Goal: Task Accomplishment & Management: Complete application form

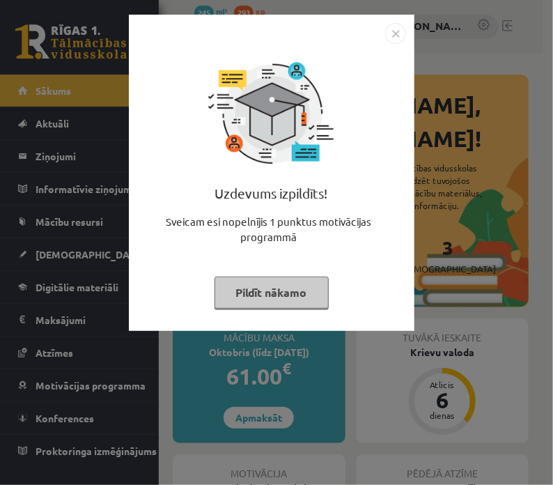
click at [266, 290] on button "Pildīt nākamo" at bounding box center [272, 293] width 114 height 32
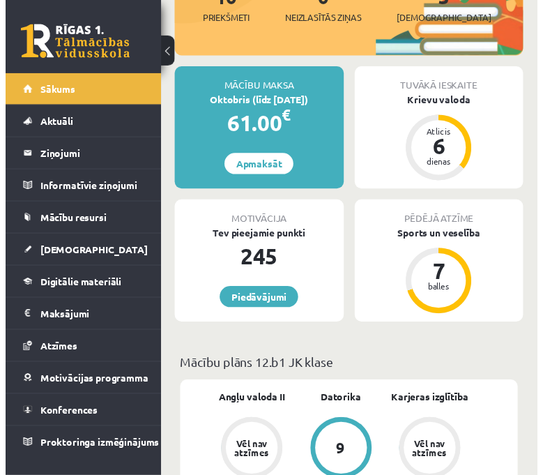
scroll to position [251, 0]
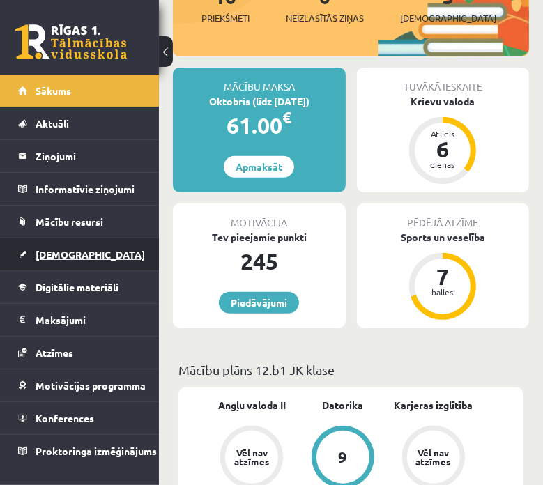
click at [66, 249] on span "[DEMOGRAPHIC_DATA]" at bounding box center [90, 254] width 109 height 13
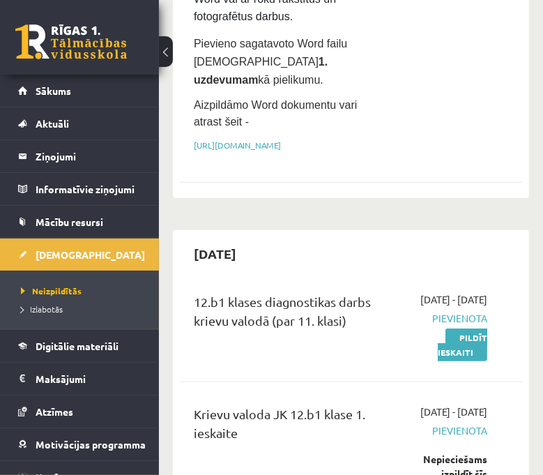
scroll to position [369, 0]
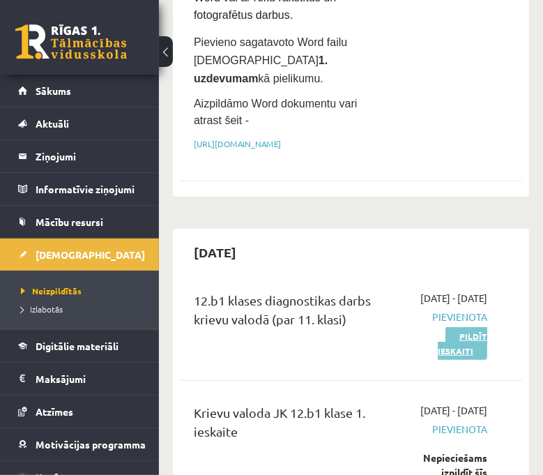
click at [482, 332] on link "Pildīt ieskaiti" at bounding box center [462, 343] width 49 height 33
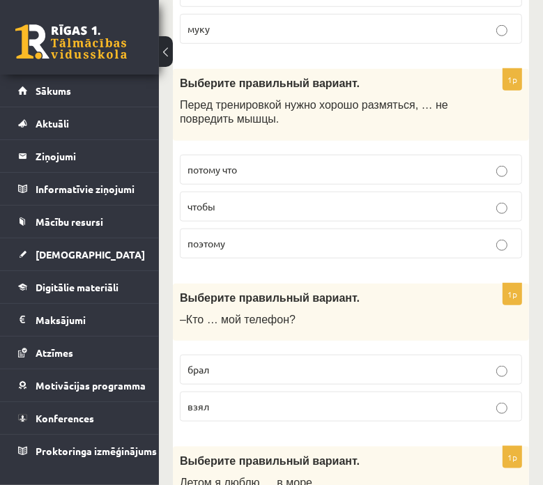
scroll to position [651, 0]
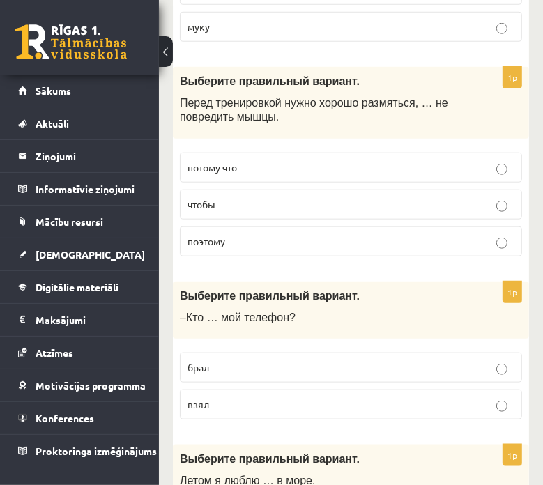
click at [508, 401] on p "взял" at bounding box center [350, 404] width 327 height 15
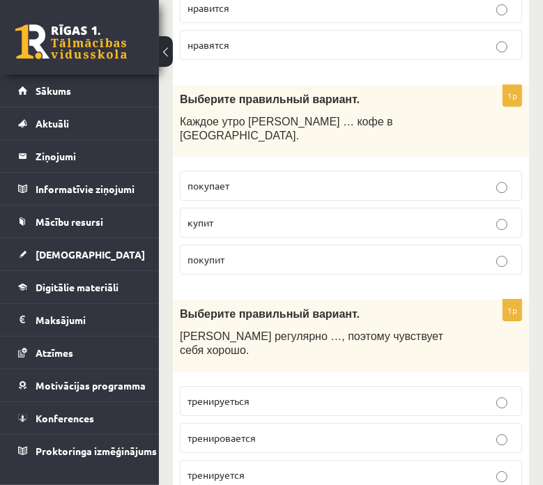
scroll to position [4905, 0]
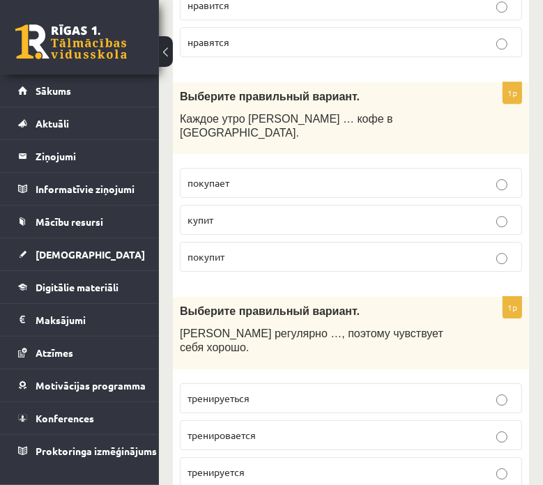
click at [256, 457] on label "тренируется" at bounding box center [351, 472] width 342 height 30
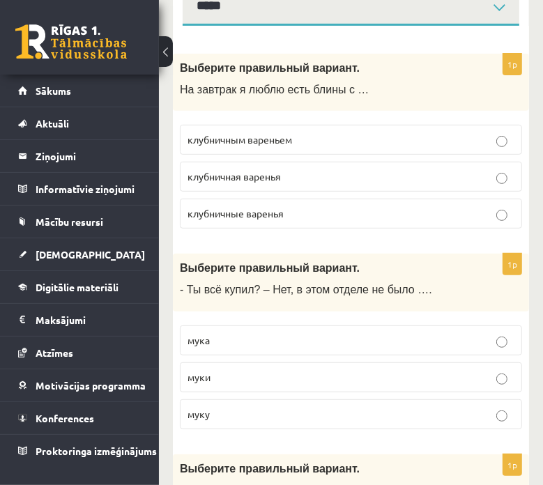
scroll to position [0, 0]
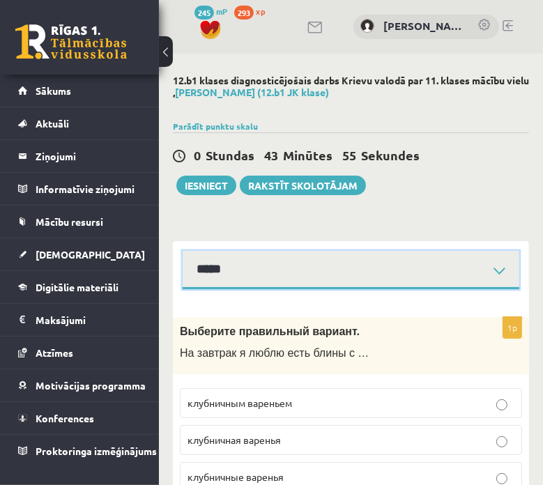
click at [500, 270] on select "**********" at bounding box center [351, 270] width 337 height 38
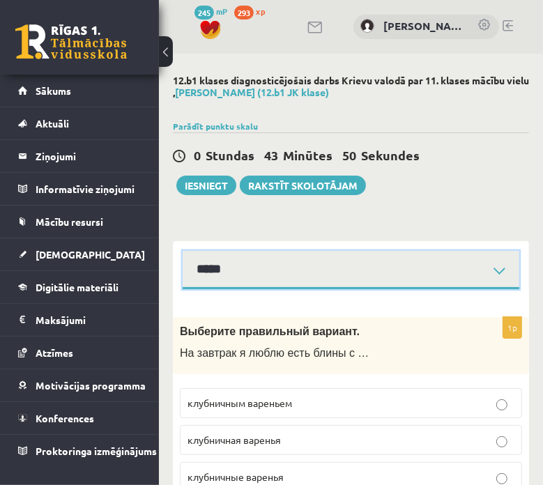
click at [361, 277] on select "**********" at bounding box center [351, 270] width 337 height 38
click at [183, 251] on select "**********" at bounding box center [351, 270] width 337 height 38
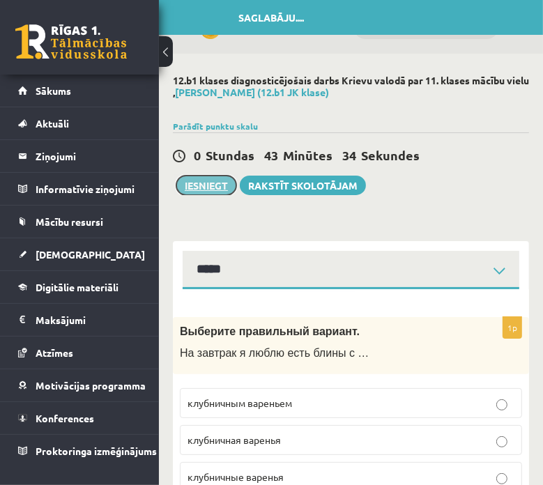
click at [221, 183] on button "Iesniegt" at bounding box center [206, 186] width 60 height 20
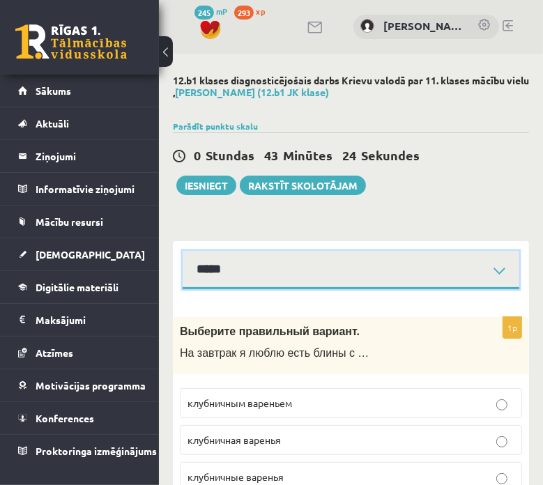
click at [401, 270] on select "**********" at bounding box center [351, 270] width 337 height 38
select select "**********"
click at [183, 251] on select "**********" at bounding box center [351, 270] width 337 height 38
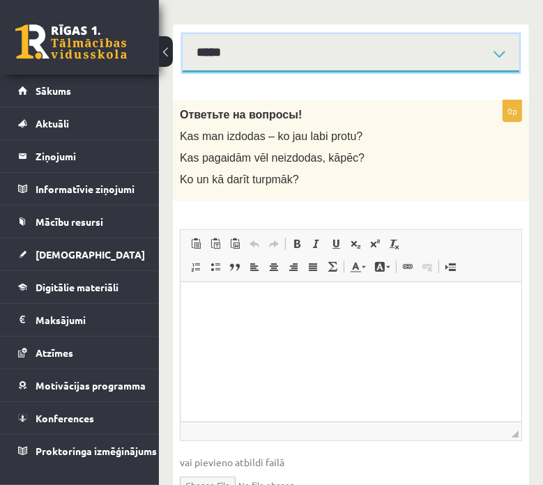
scroll to position [217, 0]
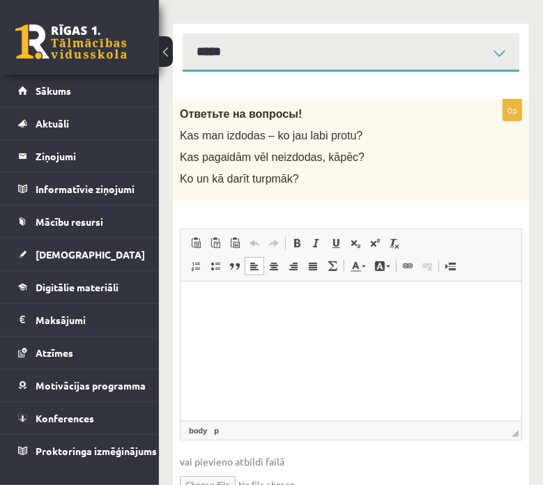
click at [256, 323] on html at bounding box center [350, 302] width 341 height 43
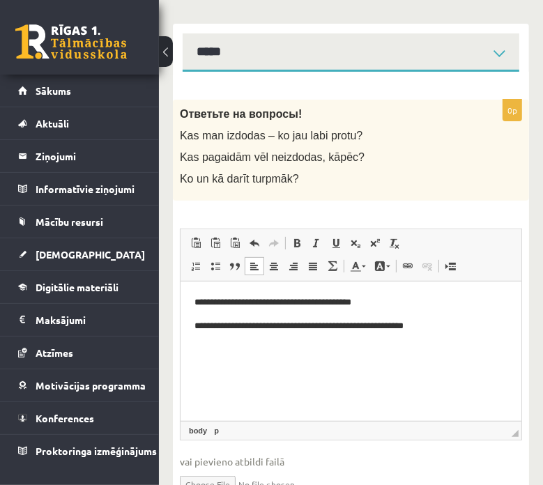
click at [400, 322] on p "**********" at bounding box center [351, 326] width 314 height 15
click at [410, 328] on p "**********" at bounding box center [351, 326] width 314 height 15
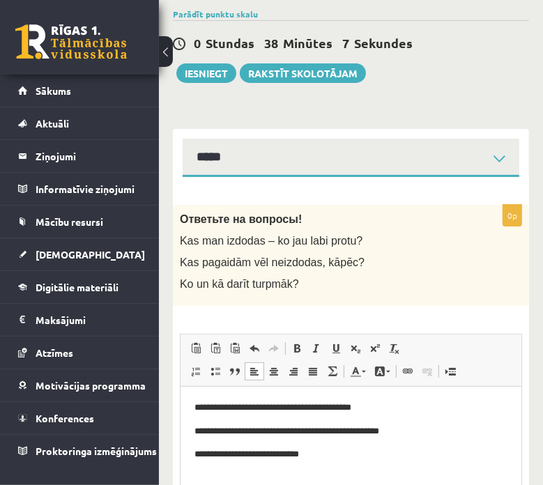
scroll to position [111, 0]
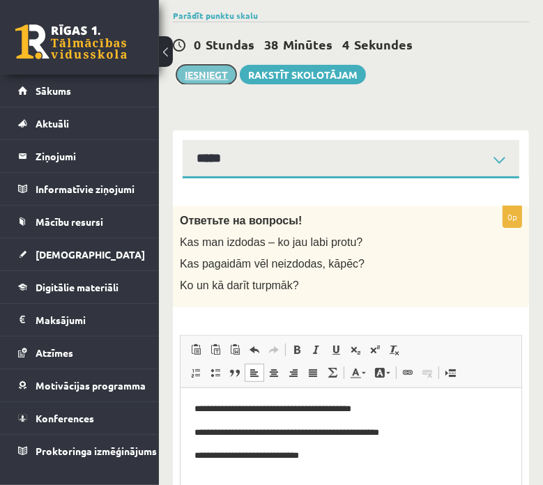
click at [213, 75] on button "Iesniegt" at bounding box center [206, 75] width 60 height 20
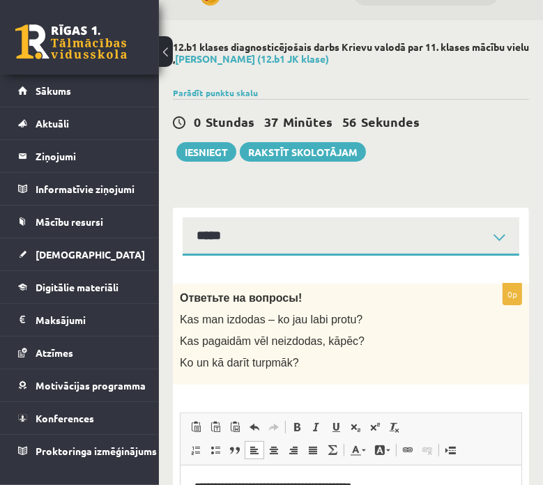
scroll to position [22, 0]
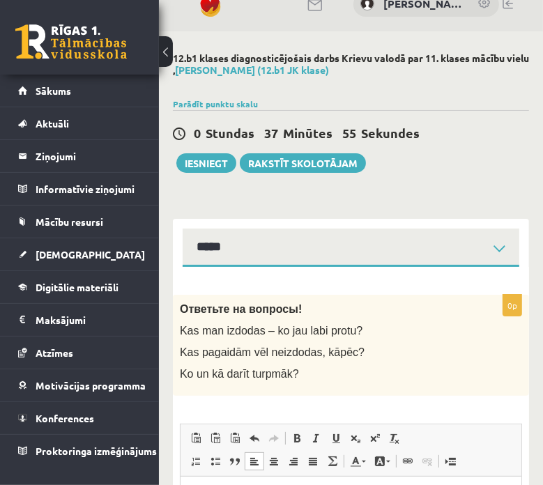
click at [376, 325] on p "Kas man izdodas – ko jau labi protu?" at bounding box center [316, 330] width 273 height 15
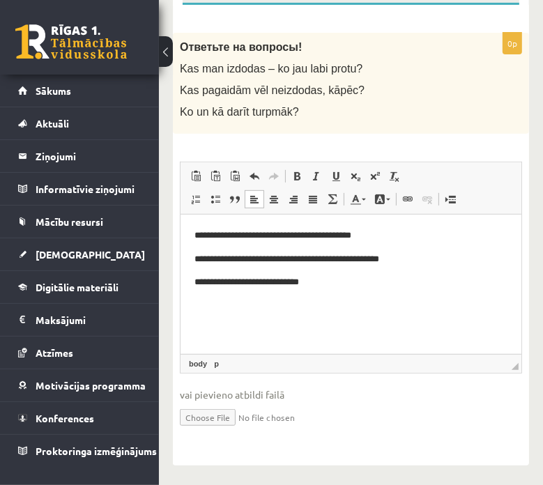
click at [362, 303] on html "**********" at bounding box center [350, 258] width 341 height 89
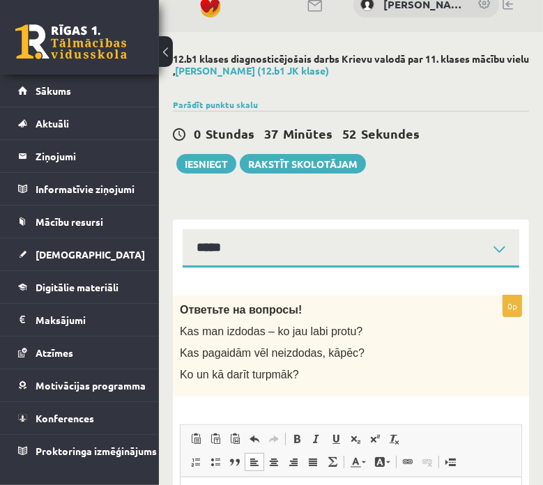
scroll to position [0, 0]
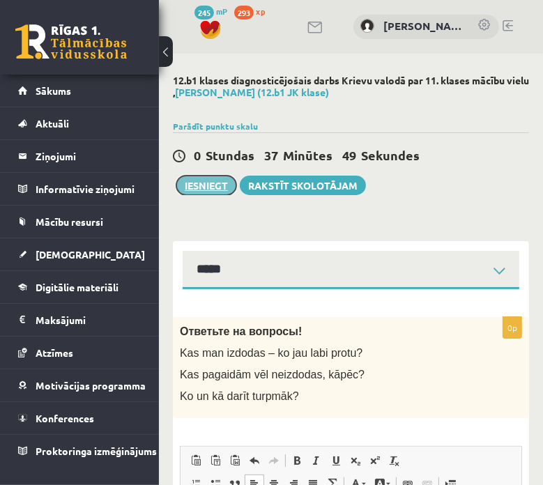
click at [201, 190] on button "Iesniegt" at bounding box center [206, 186] width 60 height 20
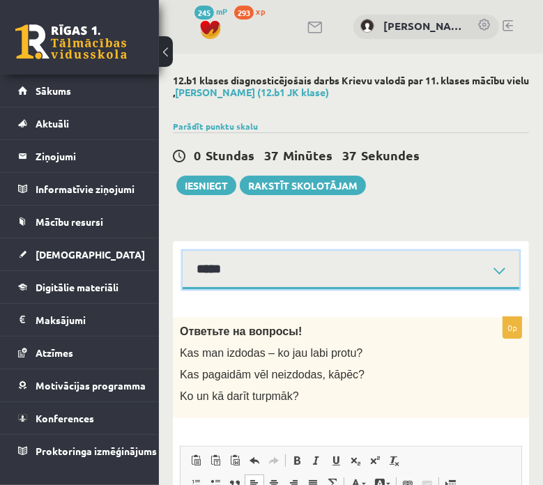
click at [236, 273] on select "**********" at bounding box center [351, 270] width 337 height 38
click at [183, 251] on select "**********" at bounding box center [351, 270] width 337 height 38
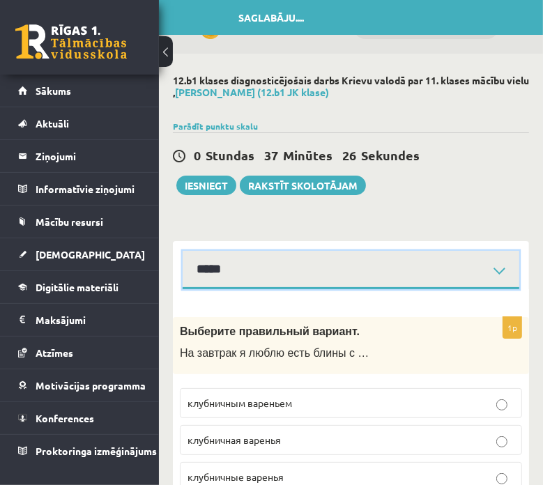
click at [243, 271] on select "**********" at bounding box center [351, 270] width 337 height 38
select select "**********"
click at [183, 251] on select "**********" at bounding box center [351, 270] width 337 height 38
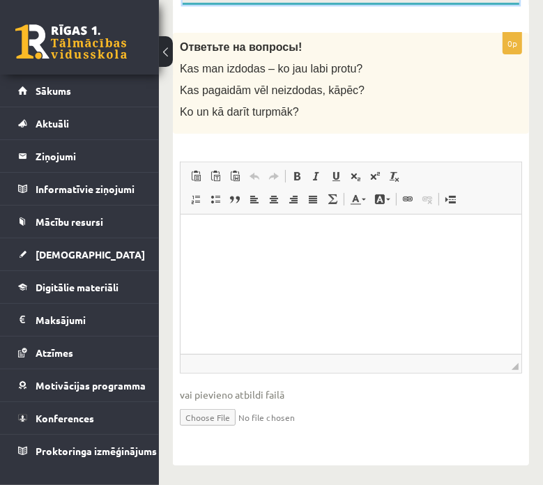
scroll to position [284, 0]
click at [242, 238] on p "Rich Text Editor, wiswyg-editor-user-answer-47433959734700" at bounding box center [350, 235] width 313 height 15
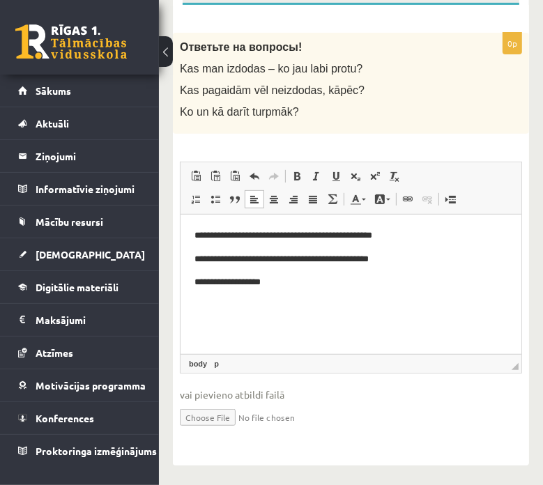
click at [279, 303] on html "**********" at bounding box center [350, 258] width 341 height 89
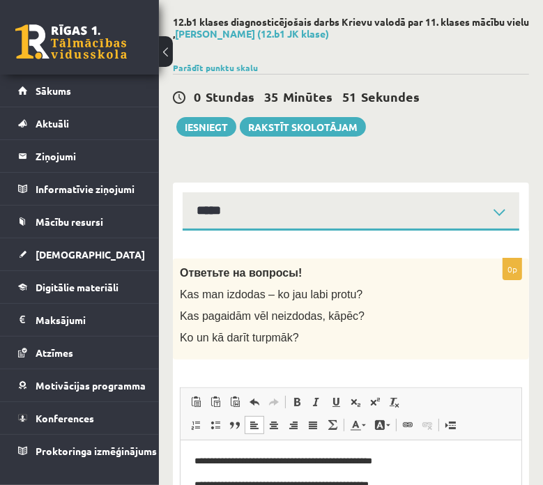
scroll to position [55, 0]
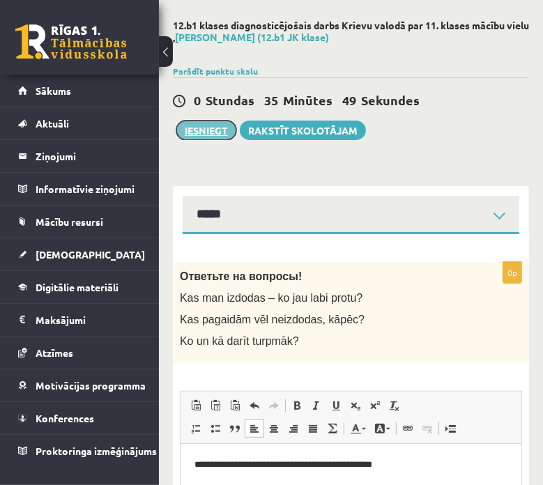
click at [214, 127] on button "Iesniegt" at bounding box center [206, 131] width 60 height 20
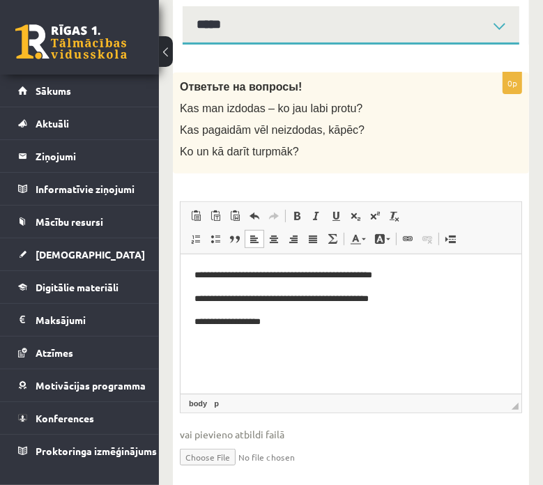
scroll to position [284, 0]
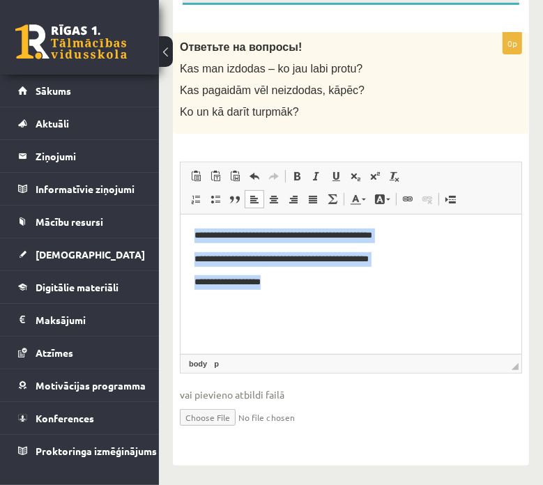
drag, startPoint x: 279, startPoint y: 282, endPoint x: 181, endPoint y: 226, distance: 112.7
click at [181, 226] on html "**********" at bounding box center [350, 282] width 341 height 137
copy body "**********"
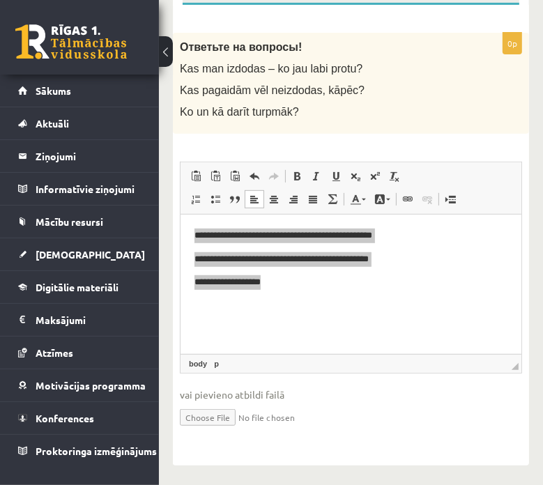
click at [206, 414] on input "file" at bounding box center [351, 416] width 342 height 29
type input "**********"
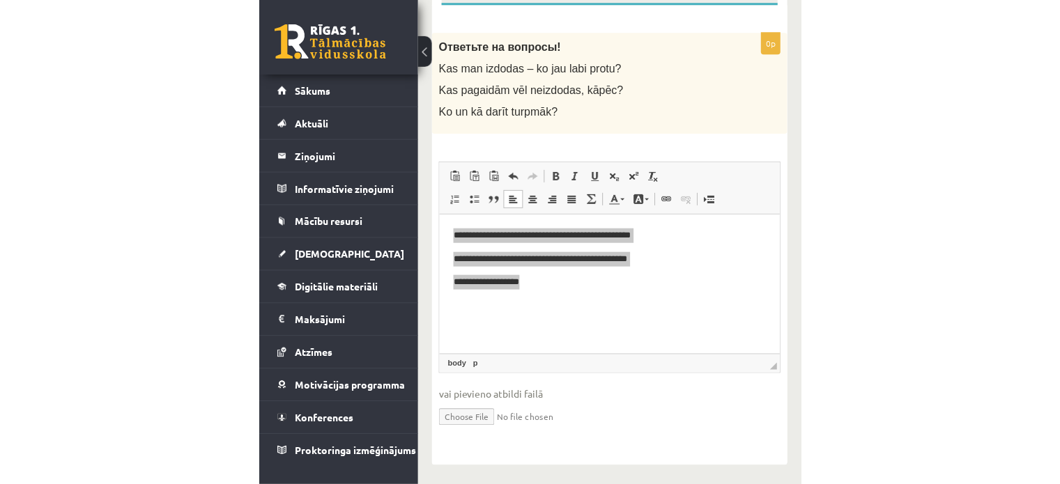
scroll to position [0, 0]
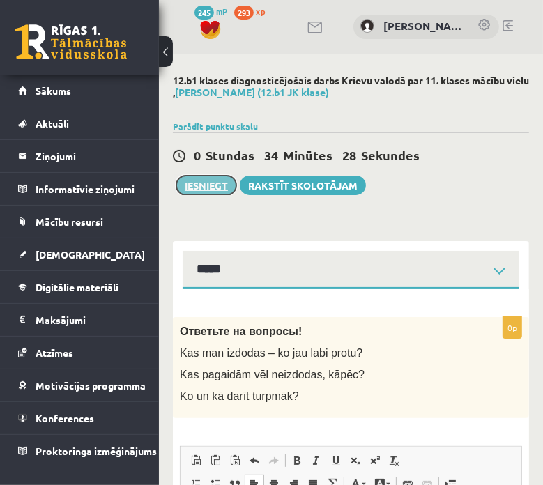
click at [208, 185] on button "Iesniegt" at bounding box center [206, 186] width 60 height 20
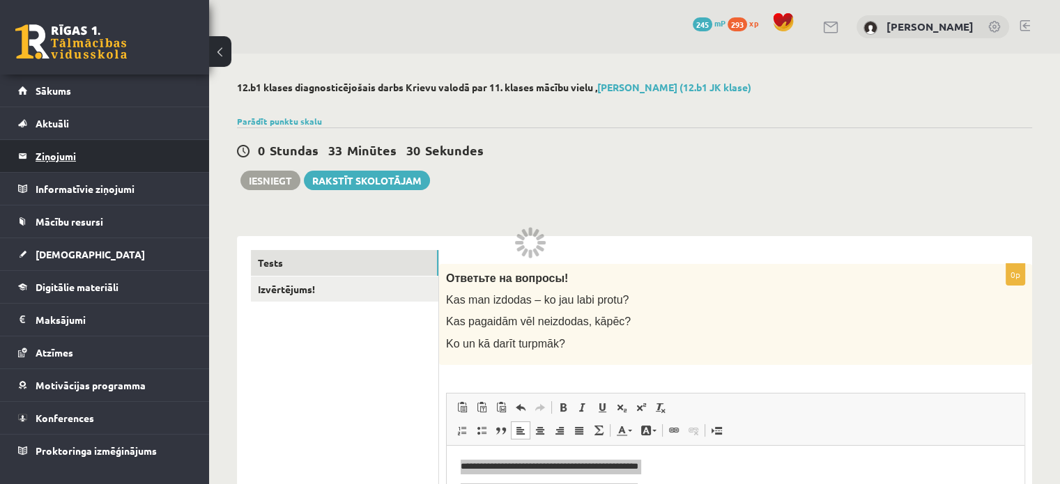
click at [91, 155] on legend "Ziņojumi 0" at bounding box center [114, 156] width 156 height 32
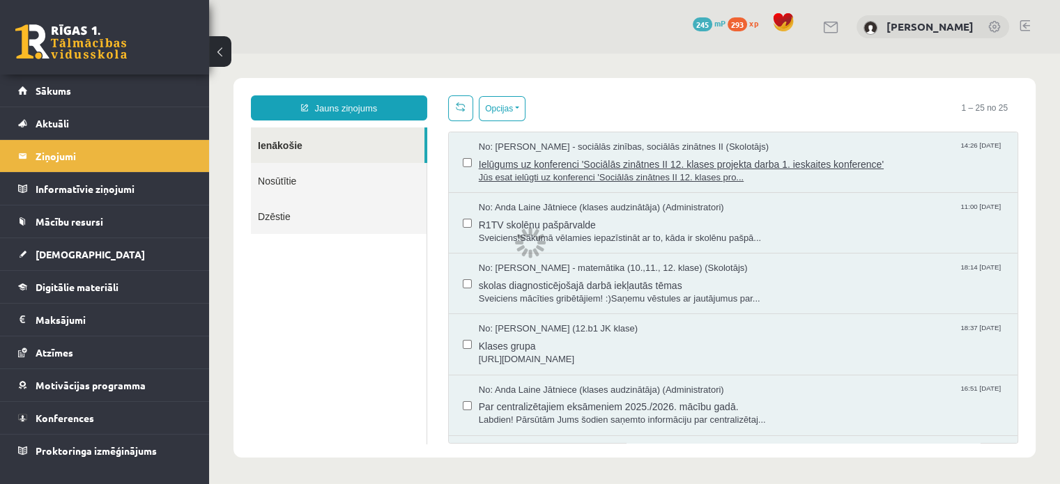
click at [542, 173] on span "Jūs esat ielūgti uz konferenci 'Sociālās zinātnes II 12. klases pro..." at bounding box center [741, 177] width 525 height 13
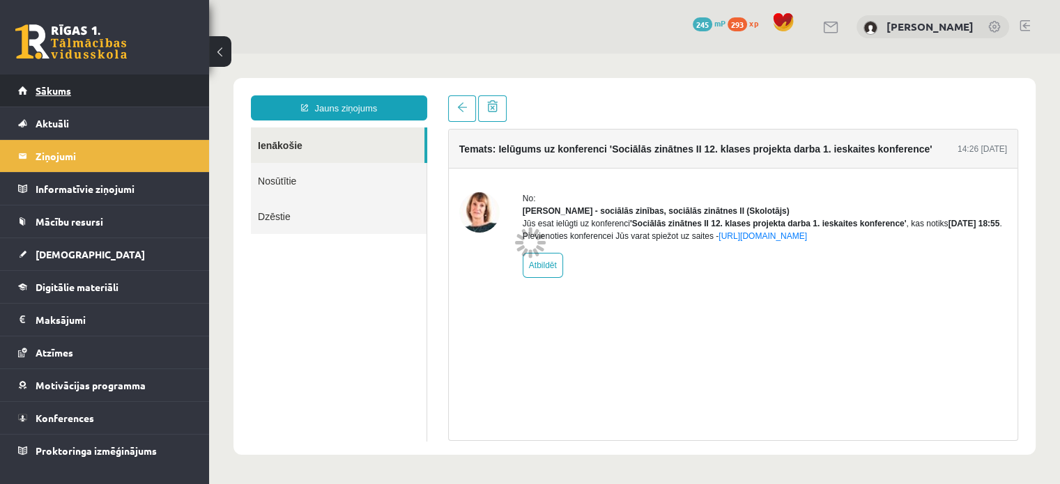
click at [72, 91] on link "Sākums" at bounding box center [105, 91] width 174 height 32
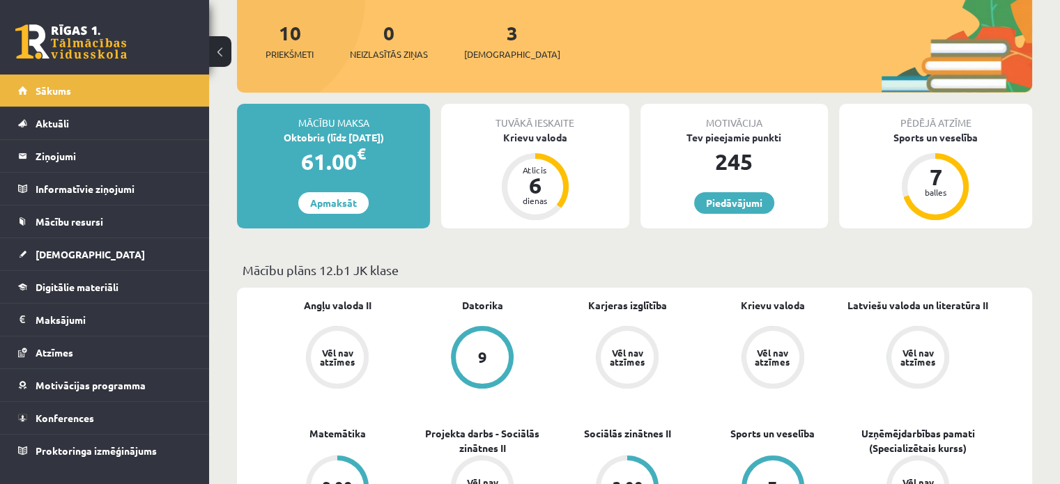
scroll to position [164, 0]
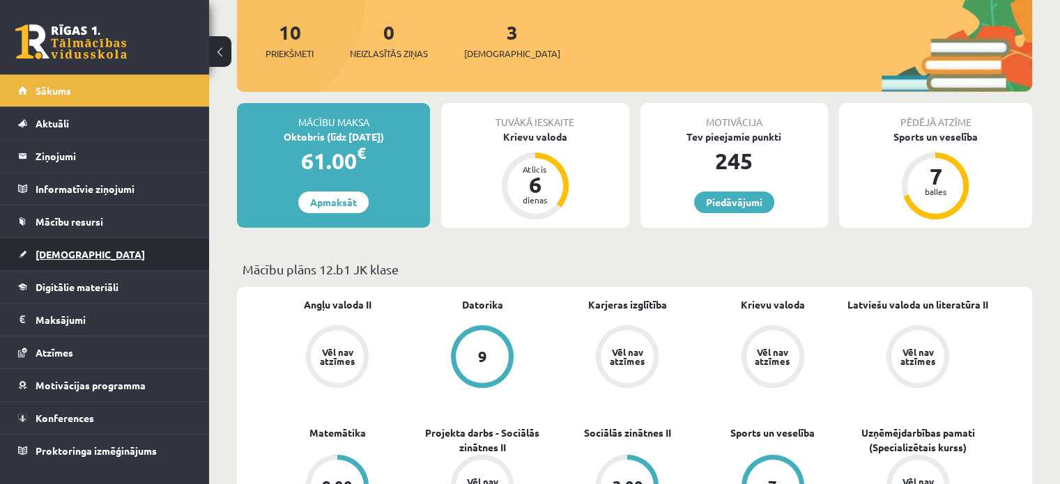
click at [74, 252] on span "[DEMOGRAPHIC_DATA]" at bounding box center [90, 254] width 109 height 13
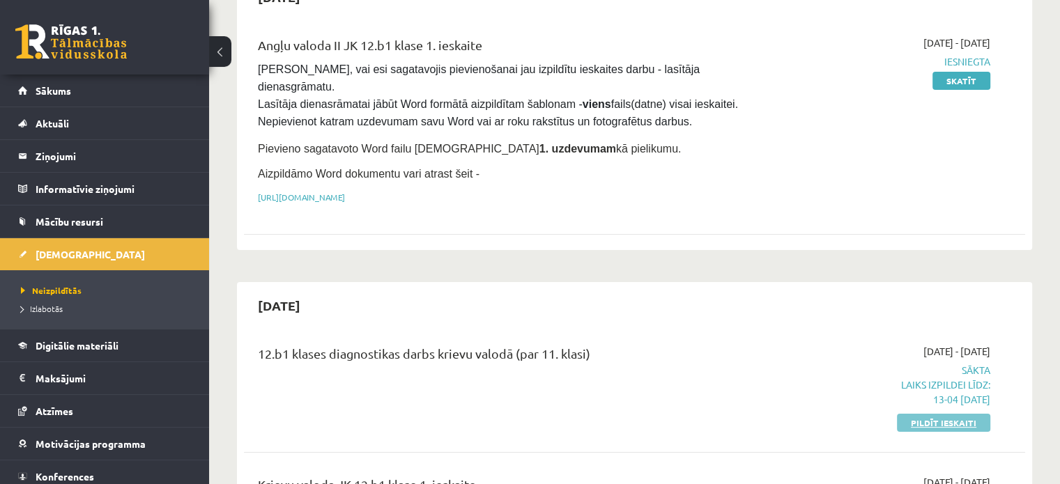
click at [949, 414] on link "Pildīt ieskaiti" at bounding box center [943, 423] width 93 height 18
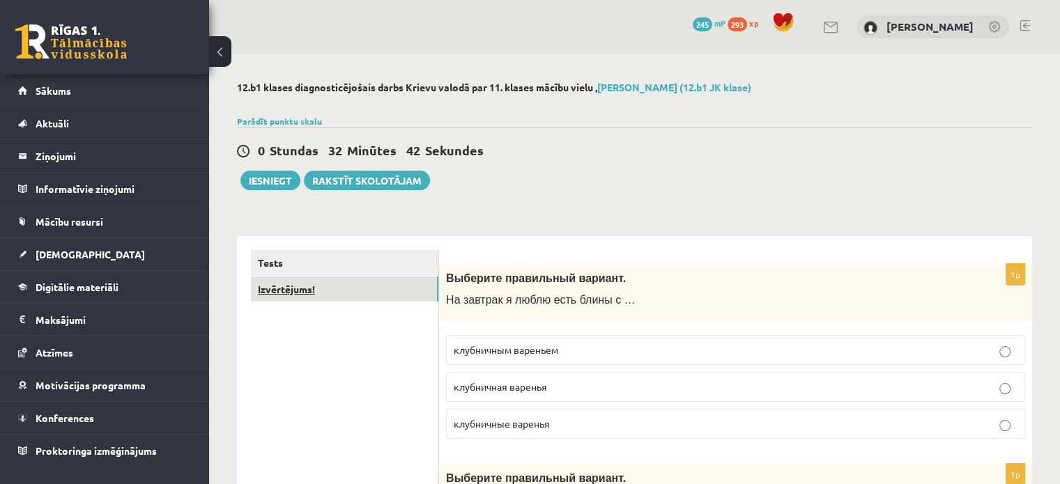
click at [302, 284] on link "Izvērtējums!" at bounding box center [344, 290] width 187 height 26
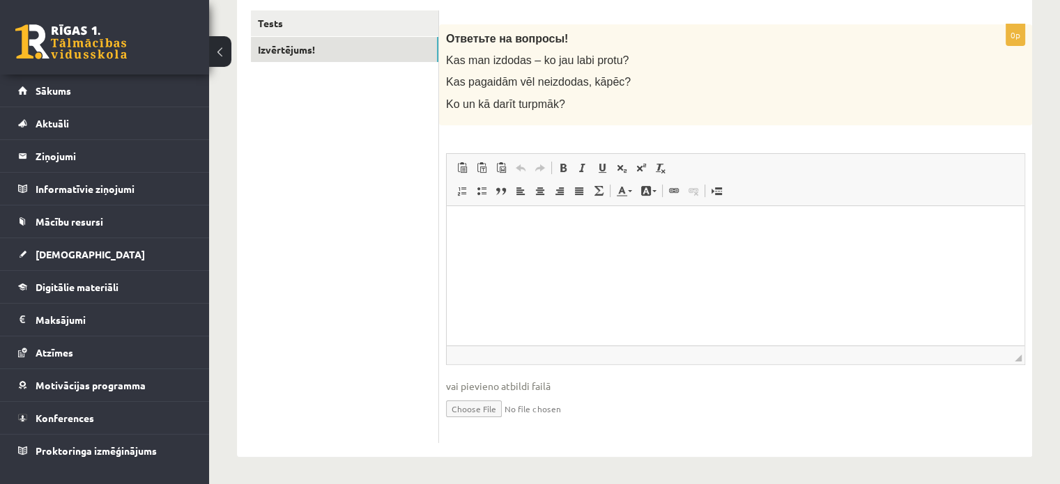
click at [487, 406] on input "file" at bounding box center [735, 408] width 579 height 29
type input "**********"
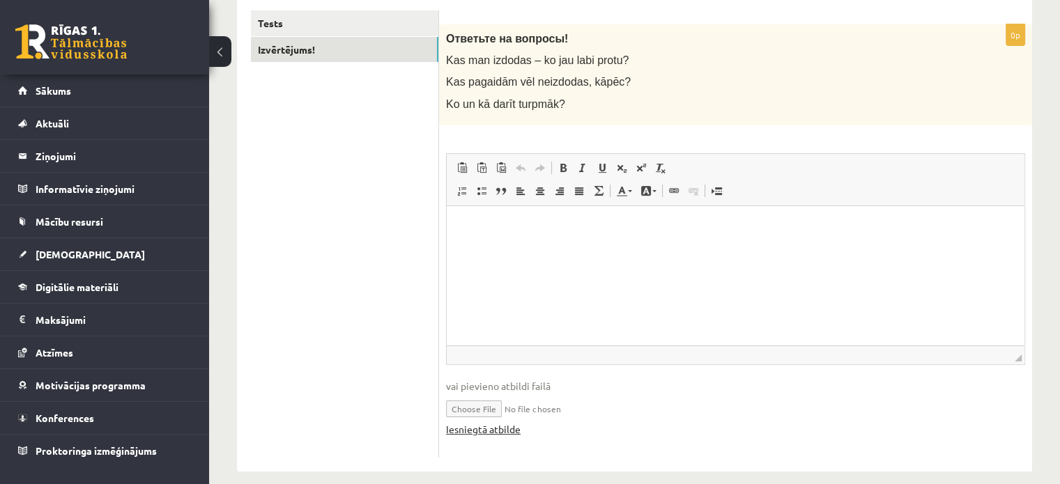
click at [496, 429] on link "Iesniegtā atbilde" at bounding box center [483, 429] width 75 height 15
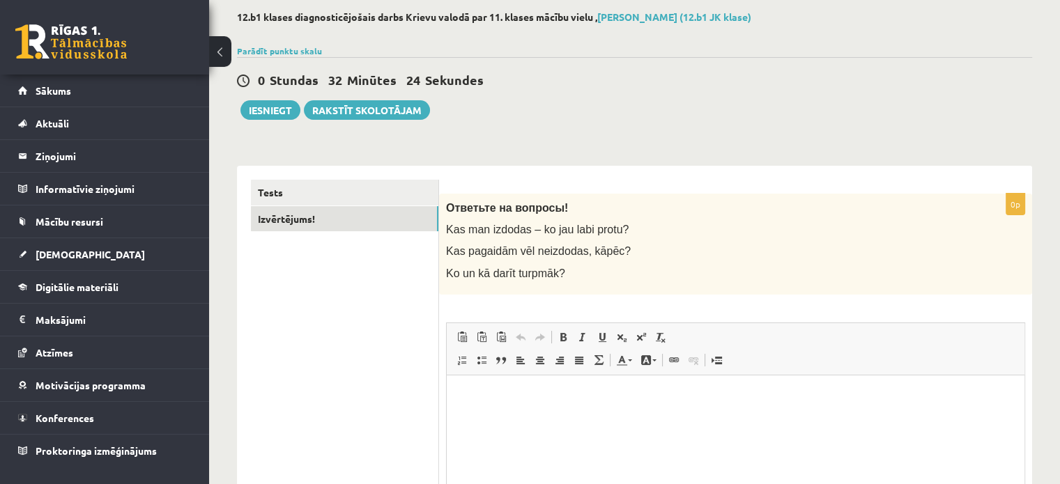
scroll to position [70, 0]
click at [270, 108] on button "Iesniegt" at bounding box center [270, 111] width 60 height 20
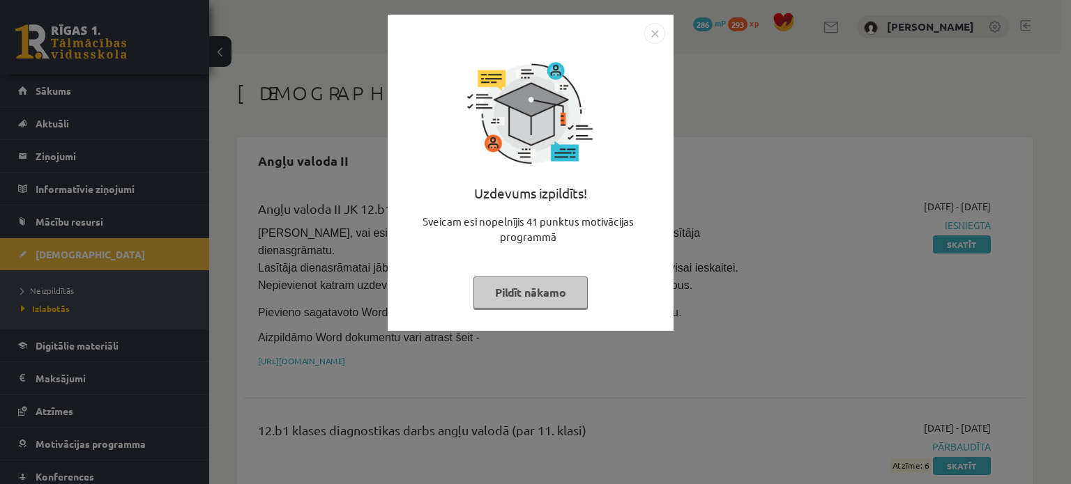
click at [552, 295] on button "Pildīt nākamo" at bounding box center [530, 293] width 114 height 32
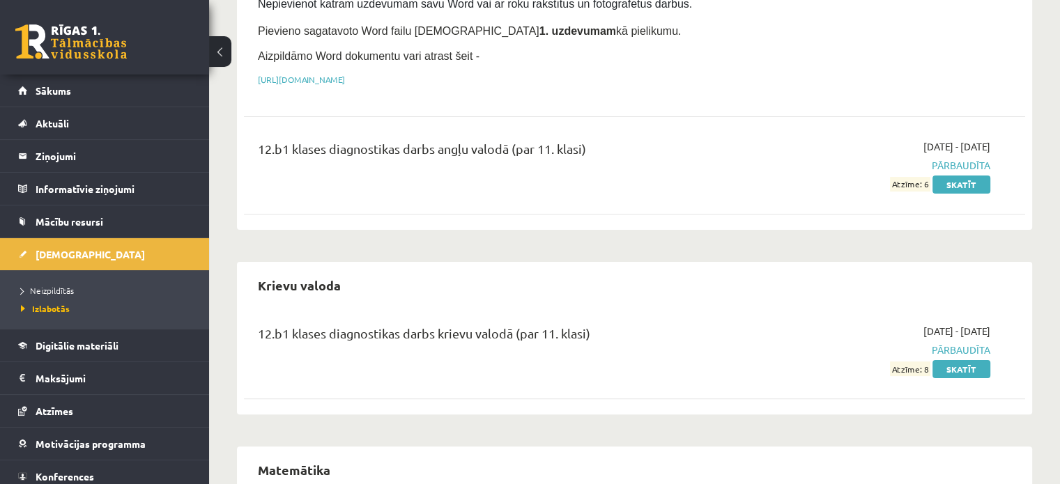
scroll to position [282, 0]
click at [49, 293] on span "Neizpildītās" at bounding box center [47, 290] width 53 height 11
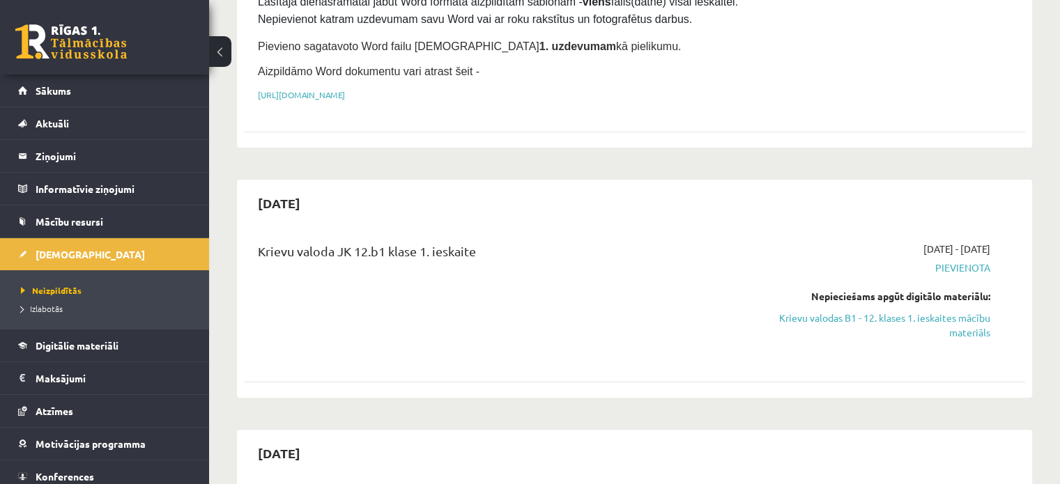
scroll to position [263, 0]
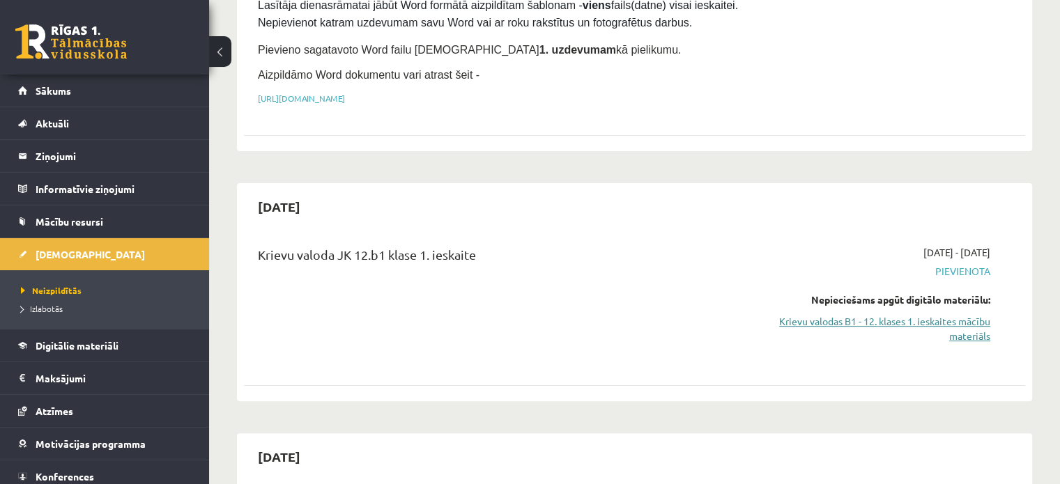
click at [944, 314] on link "Krievu valodas B1 - 12. klases 1. ieskaites mācību materiāls" at bounding box center [875, 328] width 230 height 29
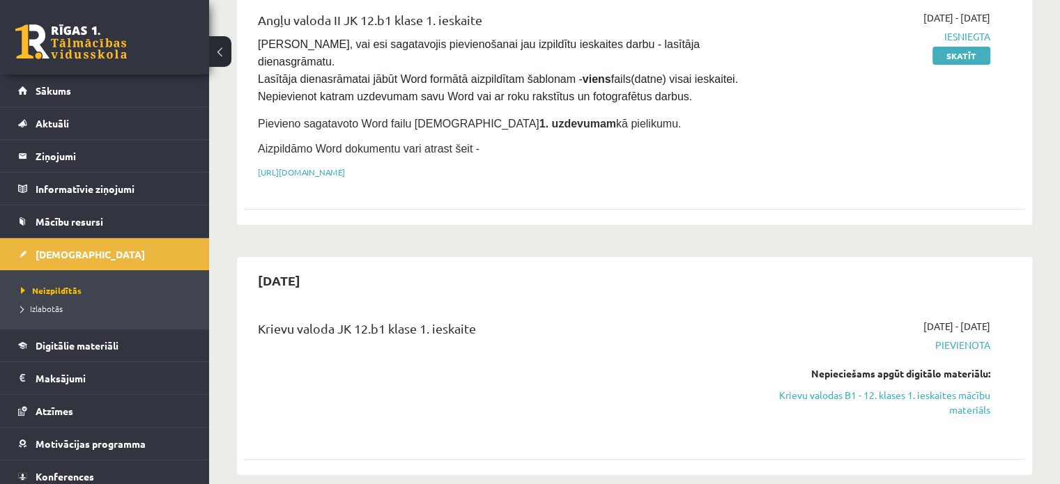
scroll to position [181, 0]
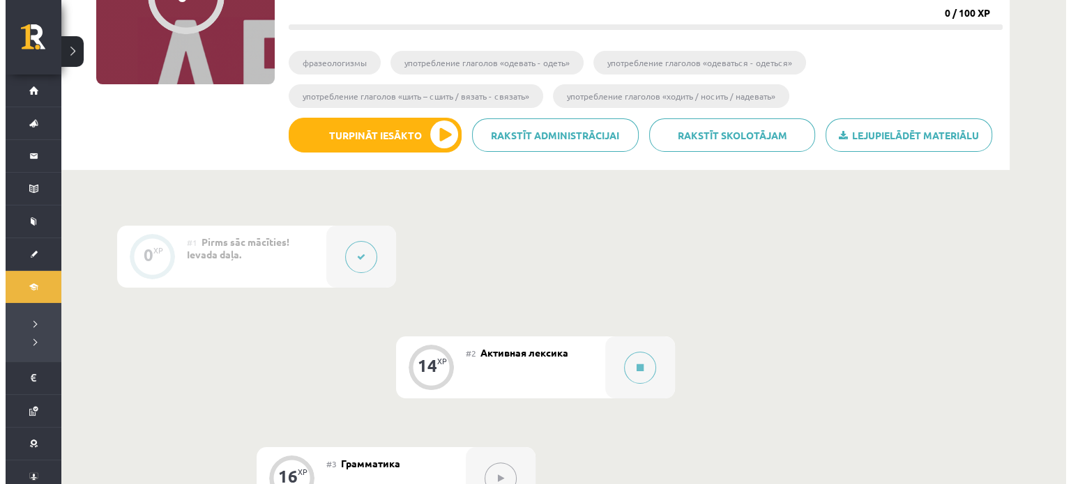
scroll to position [202, 0]
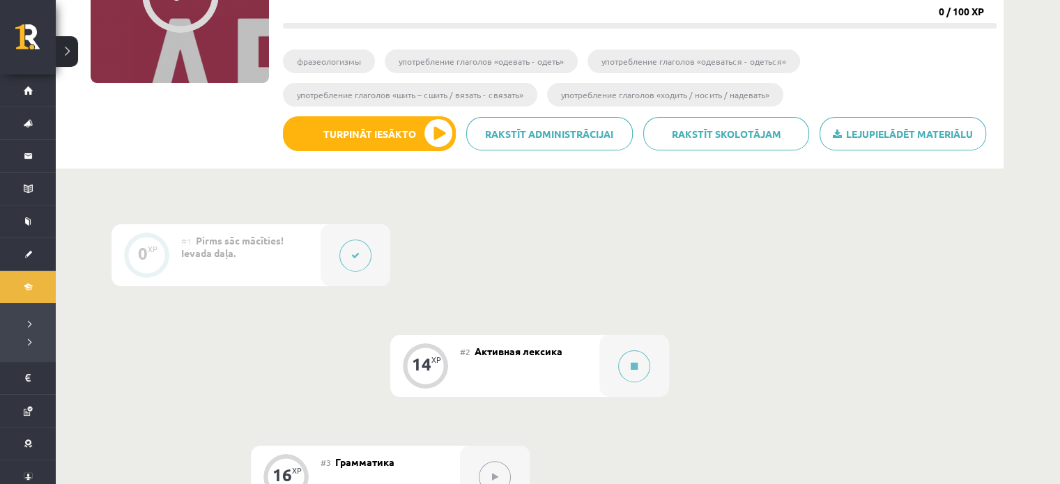
click at [293, 259] on div "#1 Pirms sāc mācīties! Ievada daļa." at bounding box center [250, 255] width 139 height 62
click at [356, 253] on icon at bounding box center [355, 256] width 8 height 8
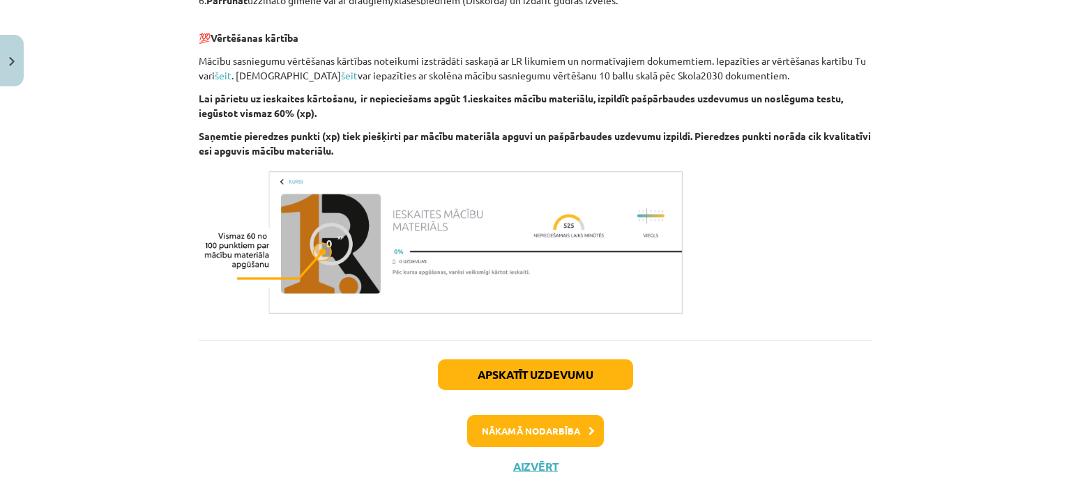
scroll to position [889, 0]
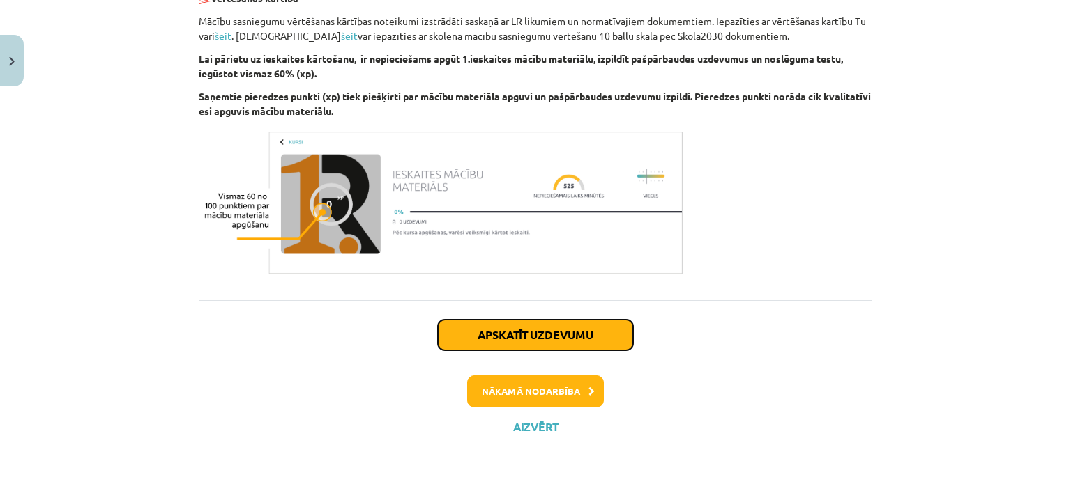
click at [493, 328] on button "Apskatīt uzdevumu" at bounding box center [535, 335] width 195 height 31
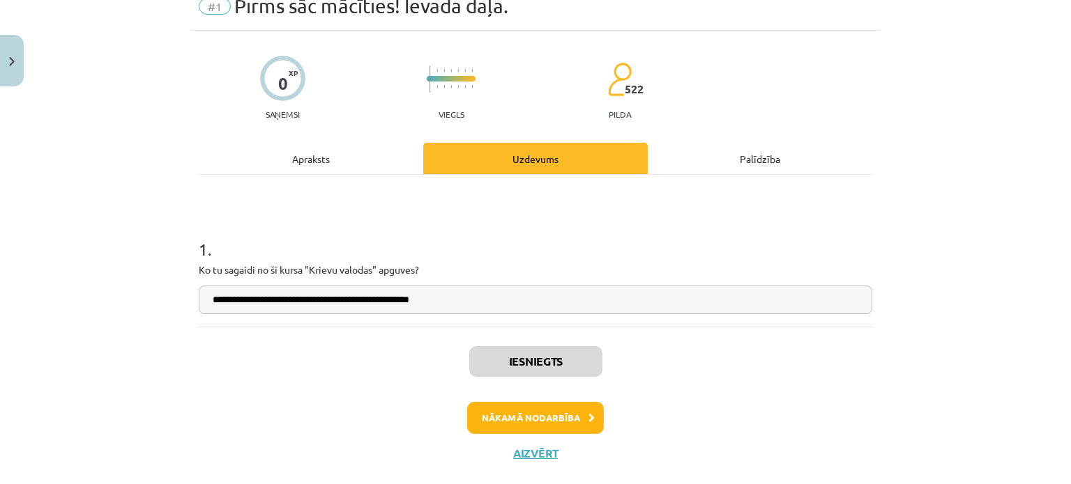
scroll to position [63, 0]
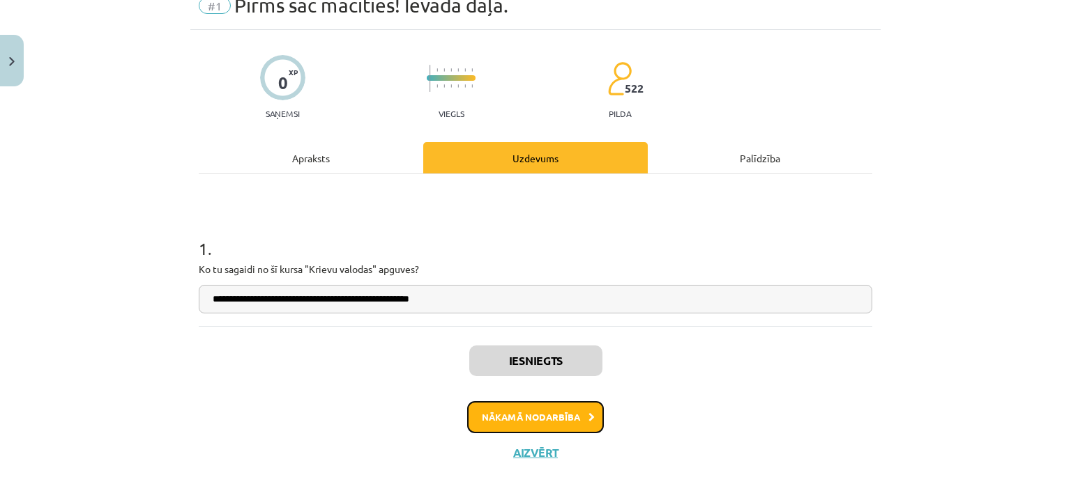
click at [541, 427] on button "Nākamā nodarbība" at bounding box center [535, 417] width 137 height 32
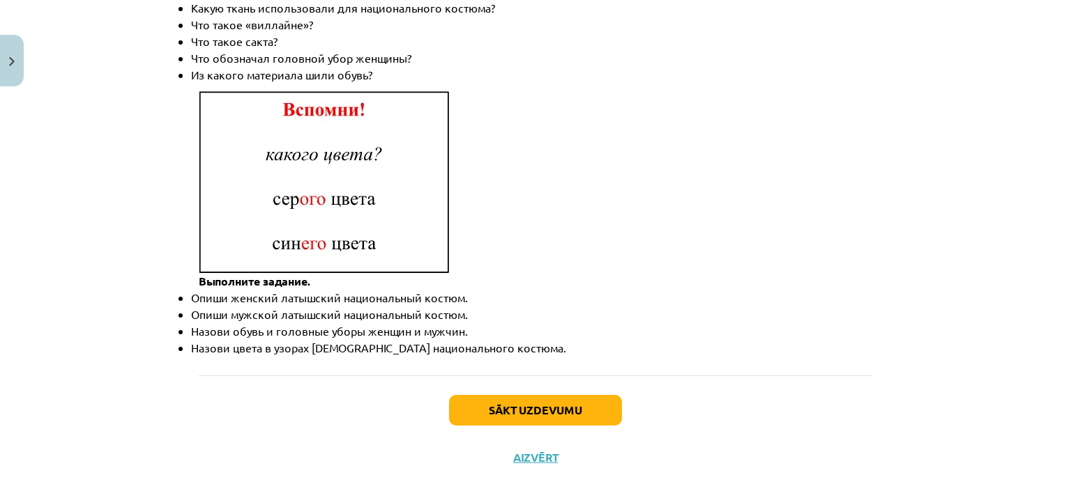
scroll to position [2071, 0]
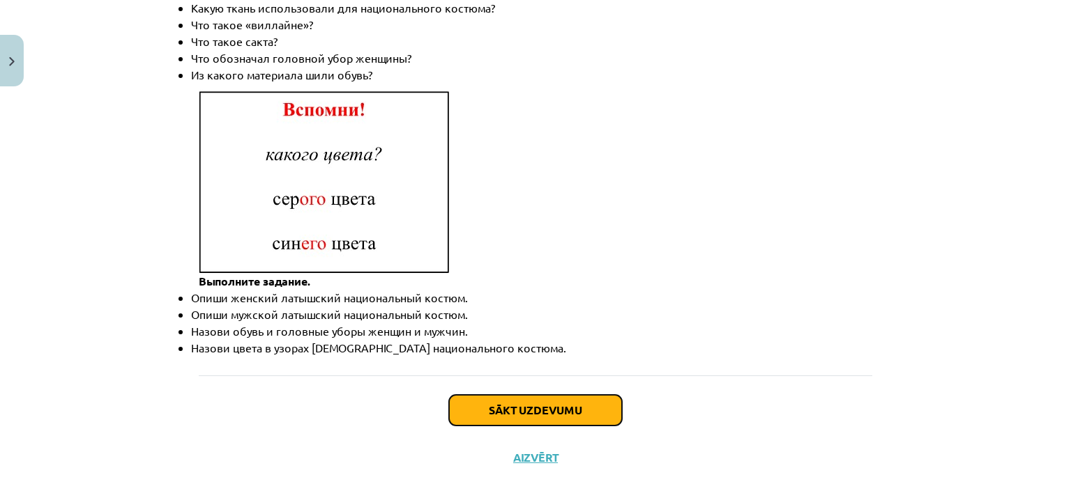
click at [528, 395] on button "Sākt uzdevumu" at bounding box center [535, 410] width 173 height 31
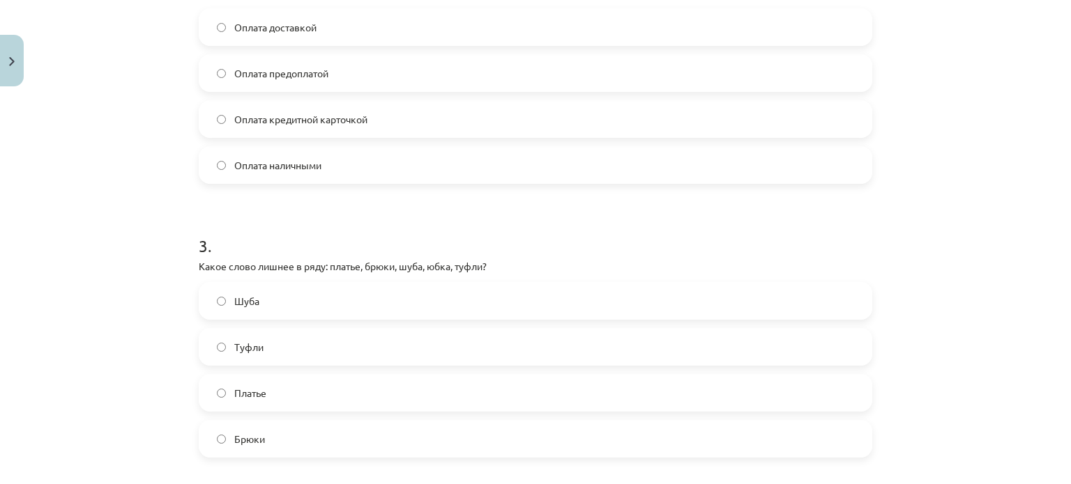
scroll to position [614, 0]
click at [218, 426] on label "Брюки" at bounding box center [535, 438] width 670 height 35
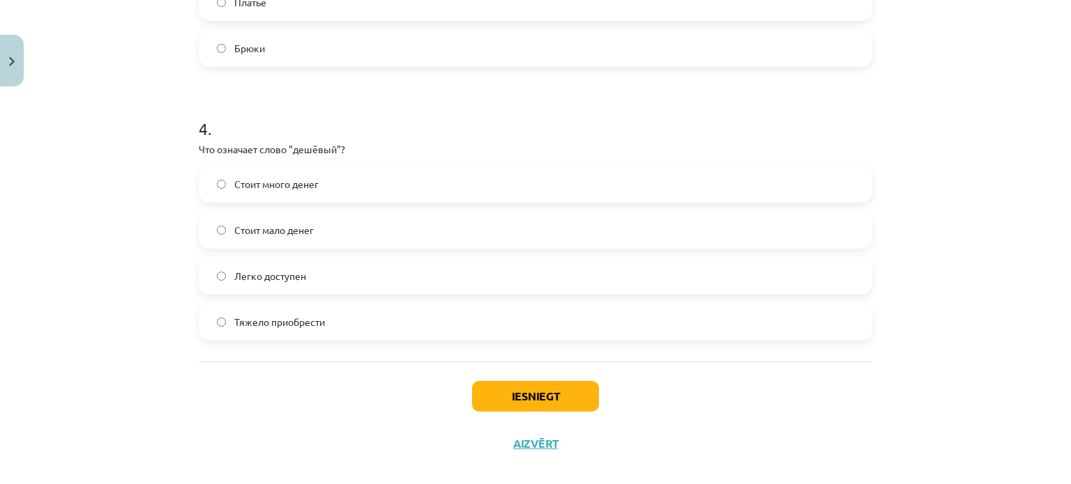
scroll to position [1005, 0]
click at [542, 397] on button "Iesniegt" at bounding box center [535, 396] width 127 height 31
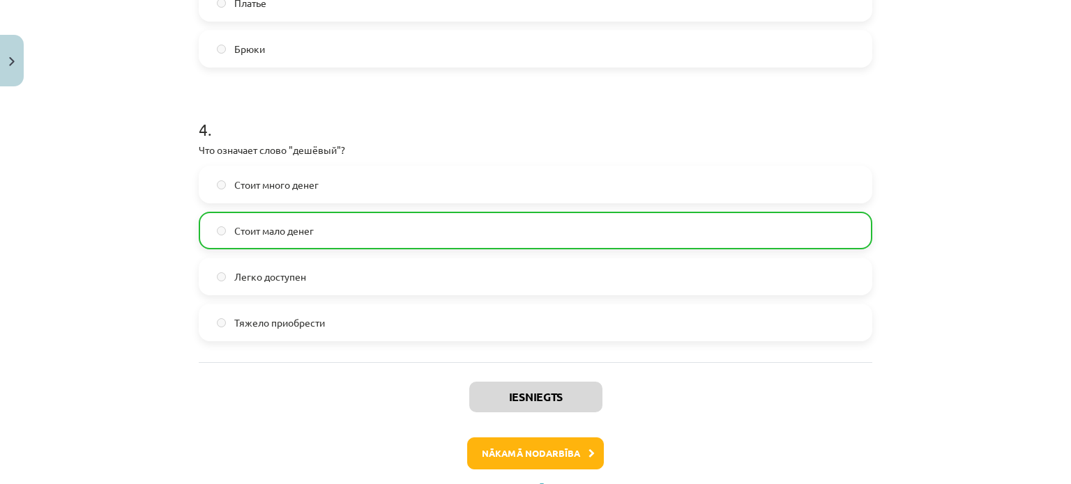
scroll to position [1066, 0]
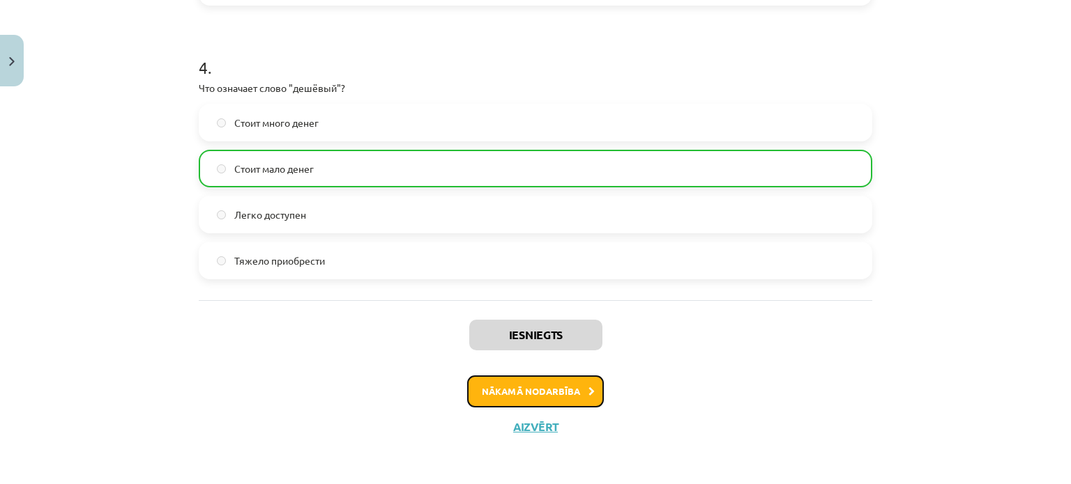
click at [551, 390] on button "Nākamā nodarbība" at bounding box center [535, 392] width 137 height 32
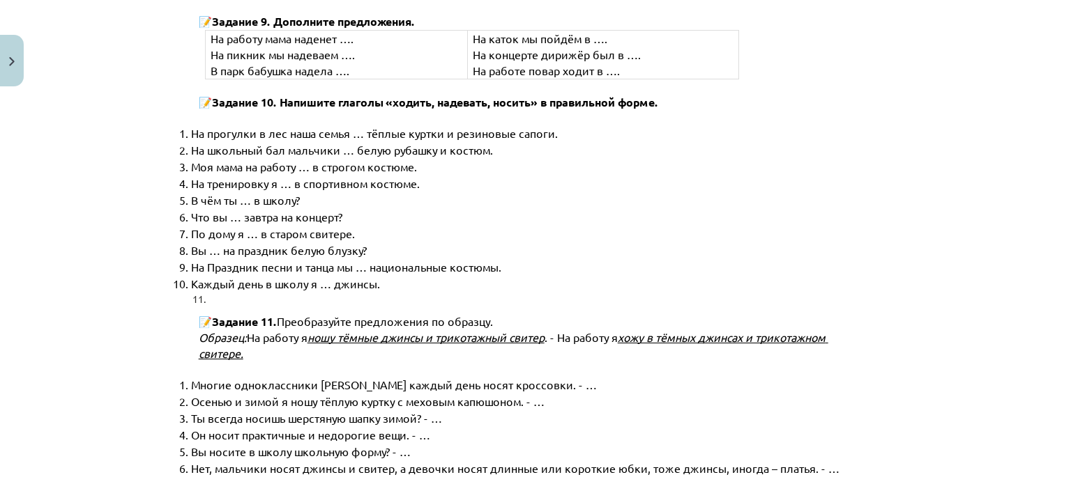
scroll to position [1476, 0]
click at [551, 411] on li "Ты всегда носишь шерстяную шапку зимой? - …" at bounding box center [531, 419] width 681 height 17
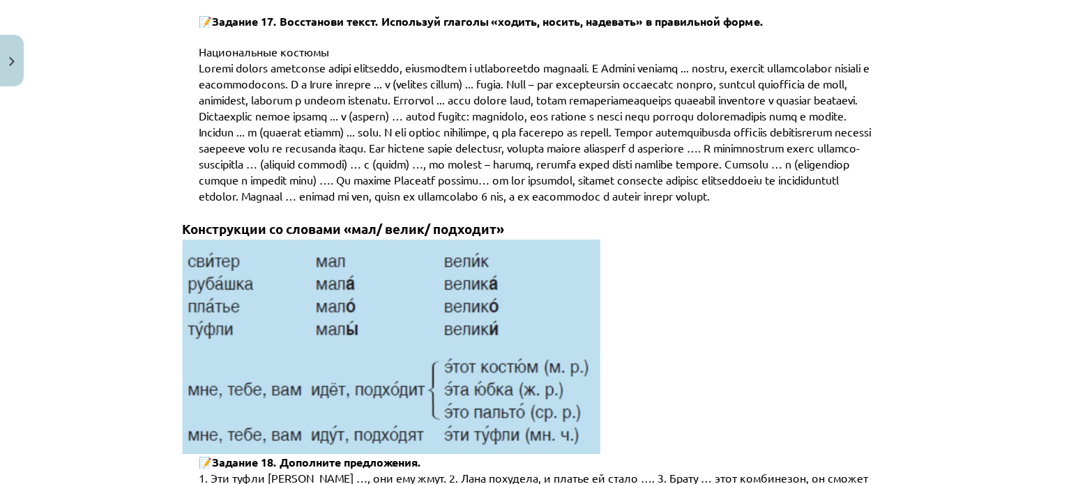
scroll to position [3668, 0]
click at [548, 378] on img at bounding box center [391, 345] width 418 height 215
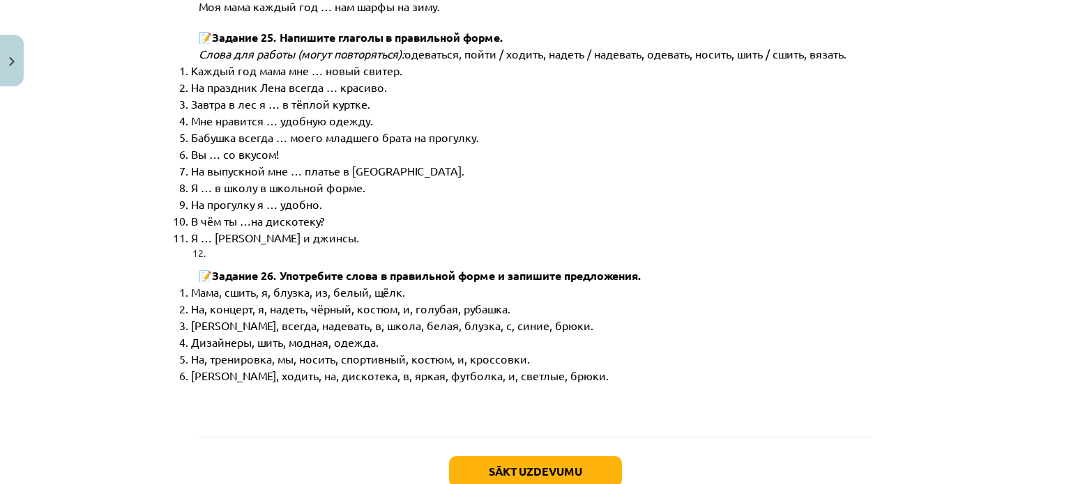
scroll to position [7090, 0]
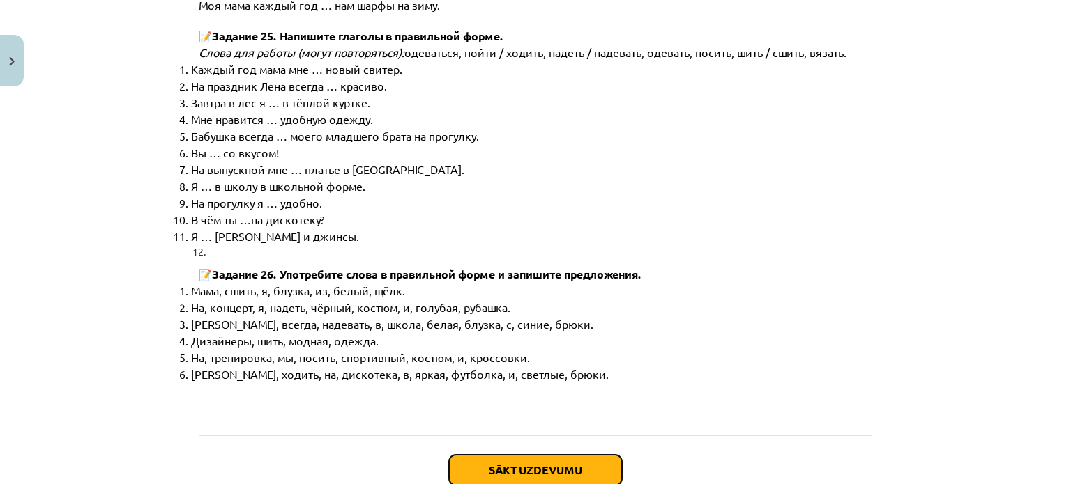
click at [530, 455] on button "Sākt uzdevumu" at bounding box center [535, 470] width 173 height 31
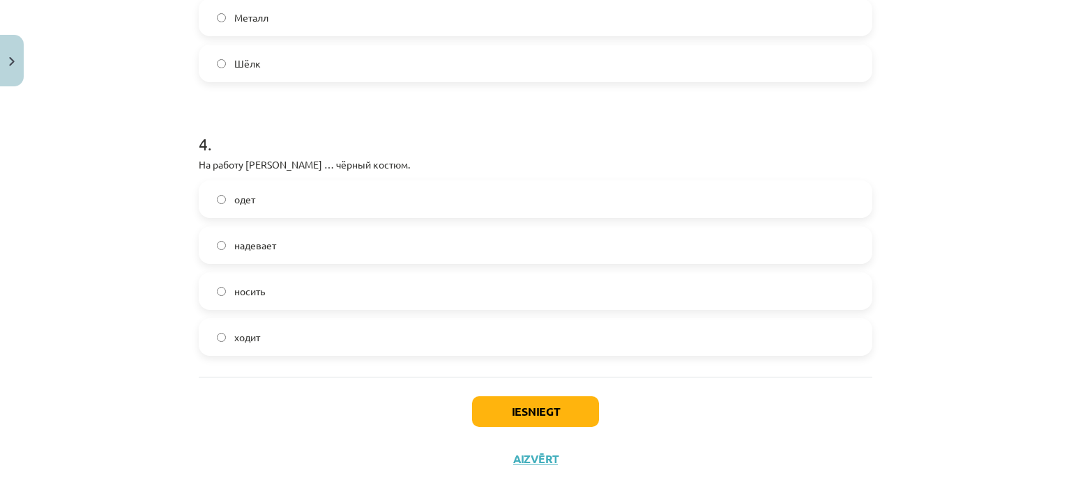
scroll to position [1036, 0]
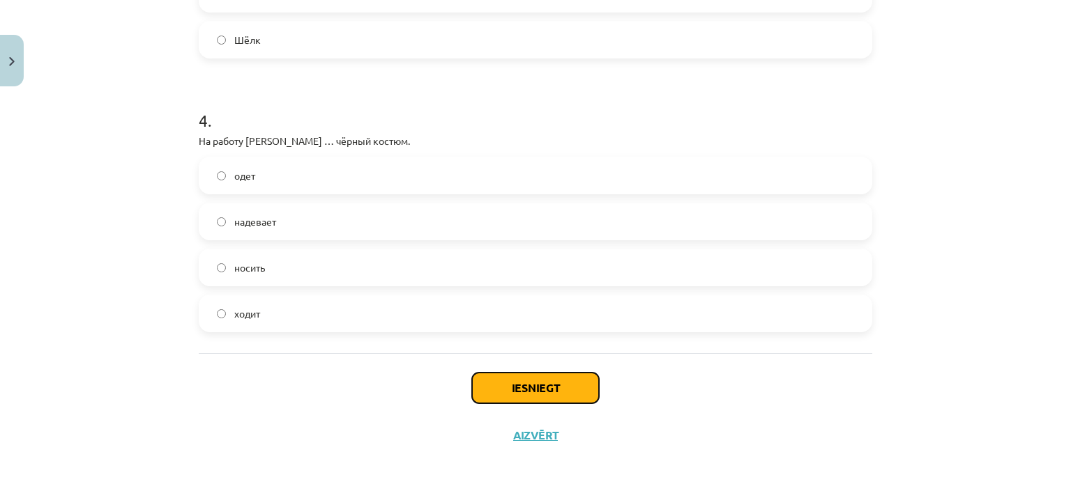
click at [518, 388] on button "Iesniegt" at bounding box center [535, 388] width 127 height 31
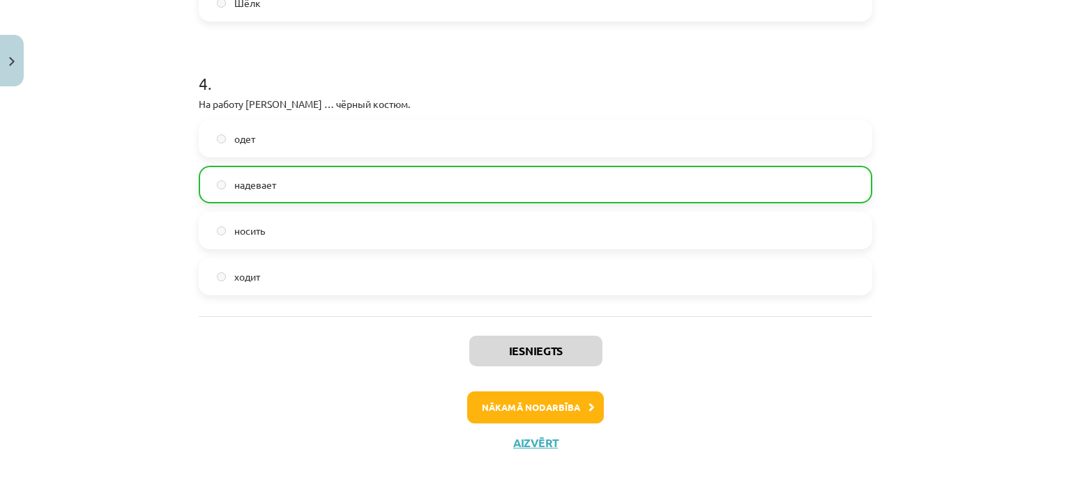
scroll to position [1089, 0]
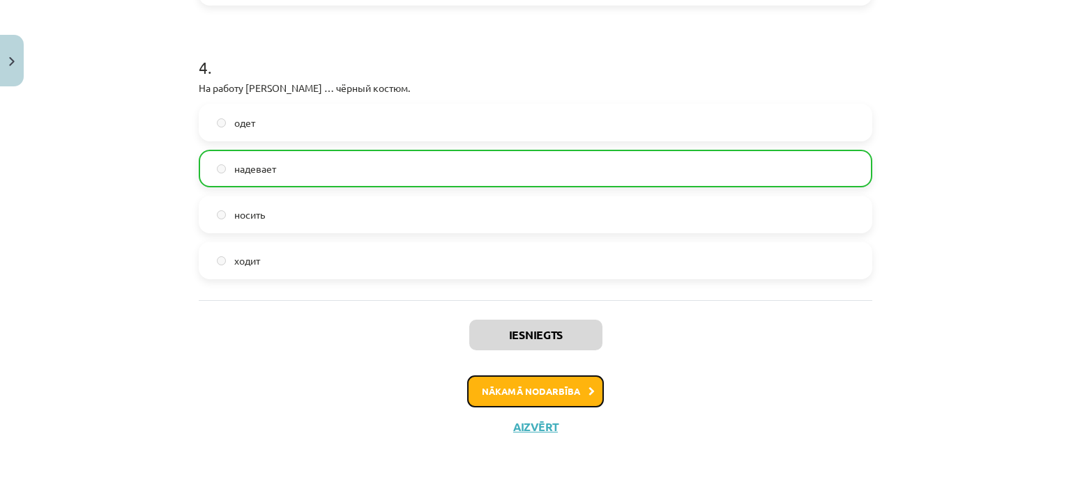
click at [535, 385] on button "Nākamā nodarbība" at bounding box center [535, 392] width 137 height 32
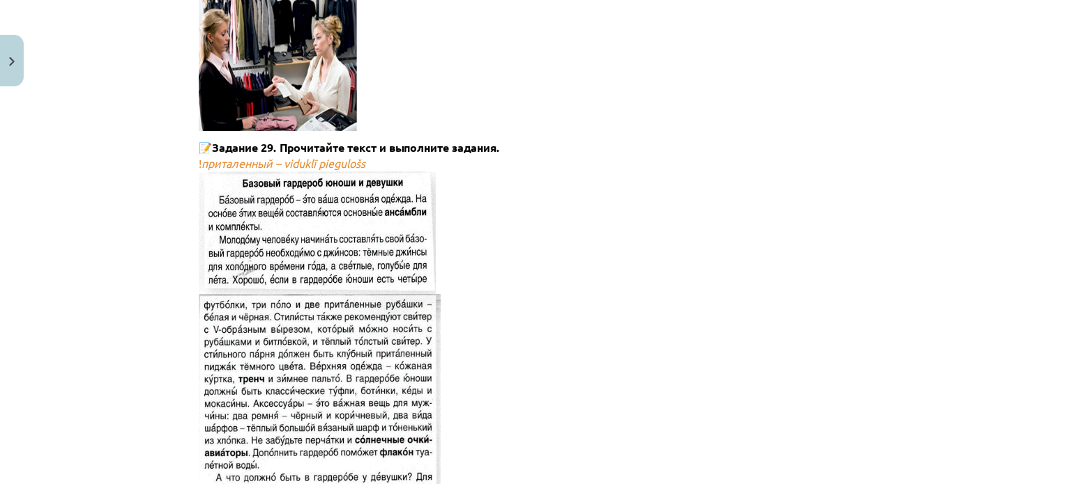
scroll to position [1202, 0]
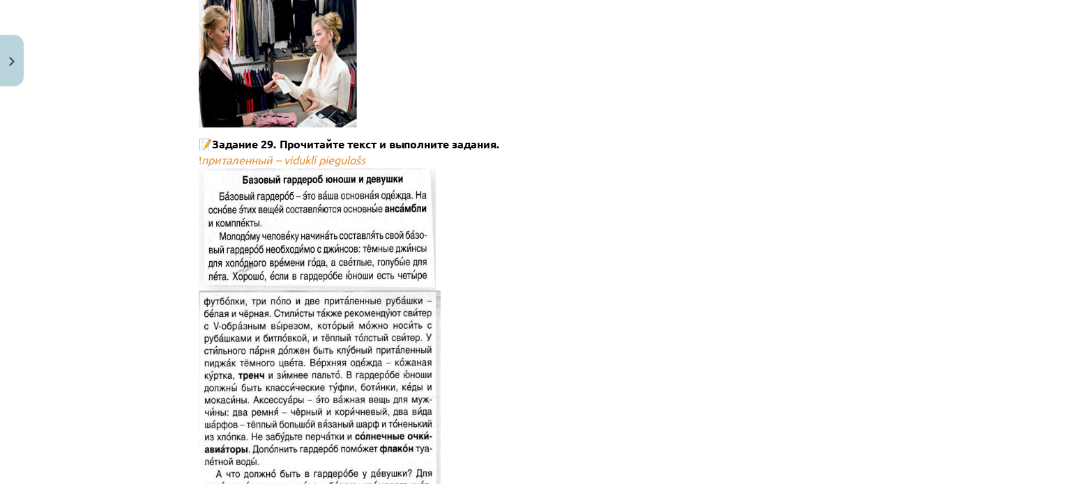
click at [523, 337] on p "! приталенный – viduklī piegulošs Дополните предложения." at bounding box center [547, 446] width 696 height 589
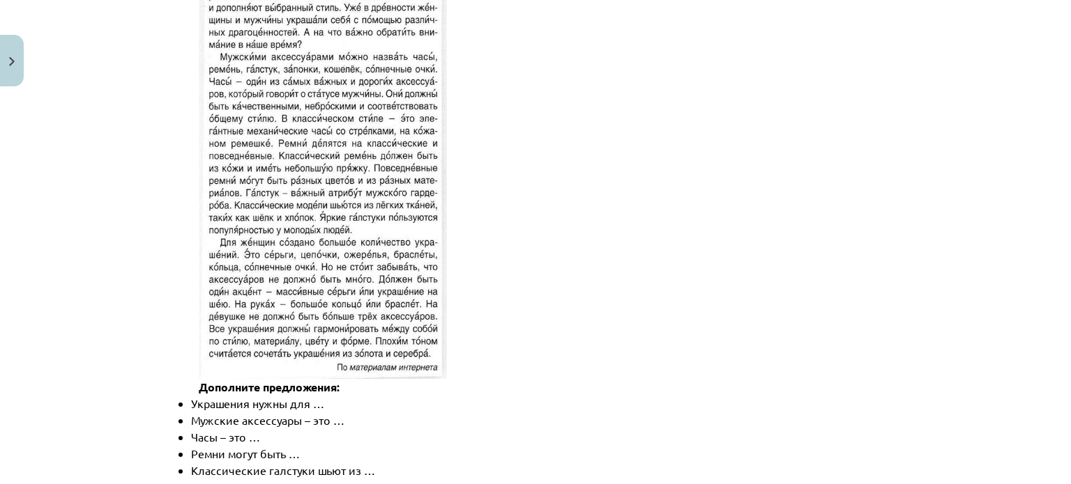
scroll to position [2052, 0]
click at [406, 331] on img at bounding box center [323, 175] width 248 height 409
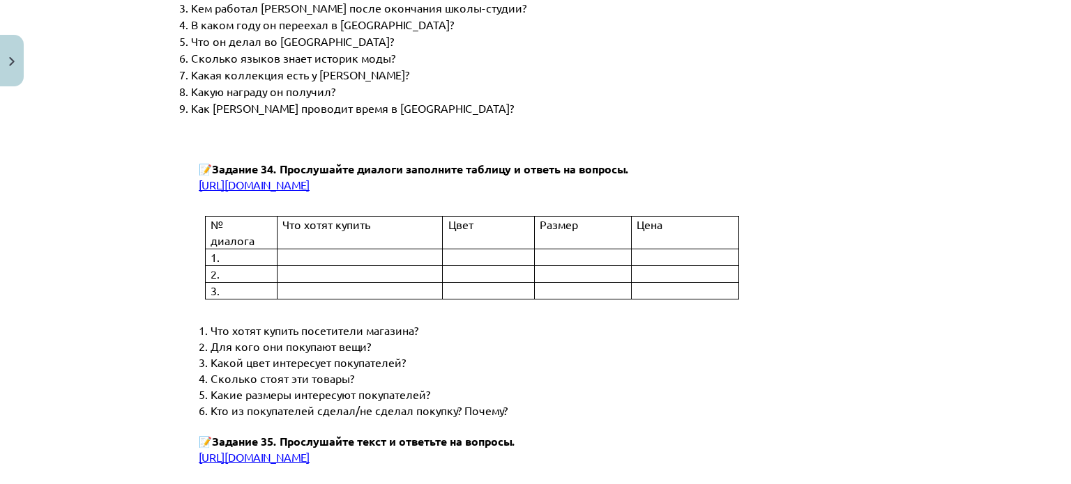
scroll to position [4056, 0]
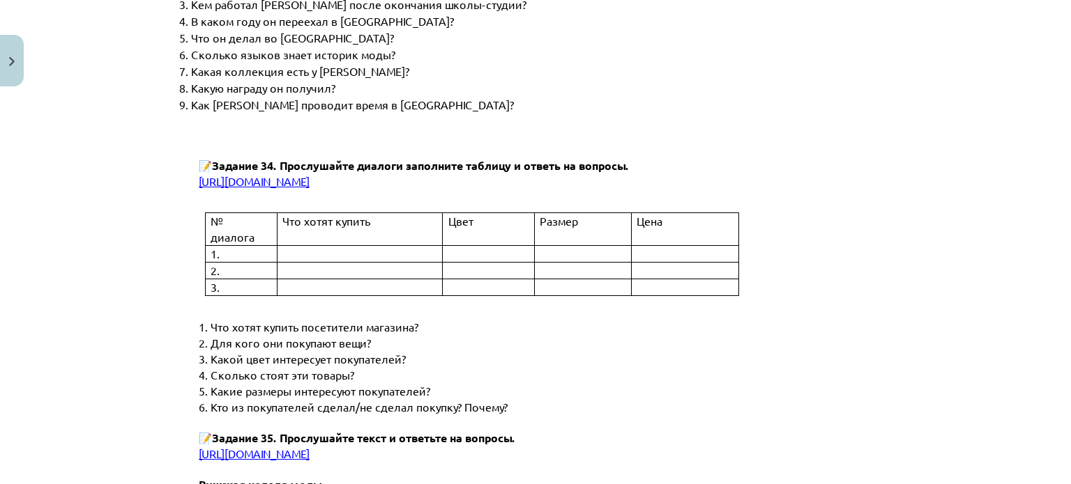
click at [406, 335] on p "2. Для кого они покупают вещи?" at bounding box center [547, 343] width 696 height 16
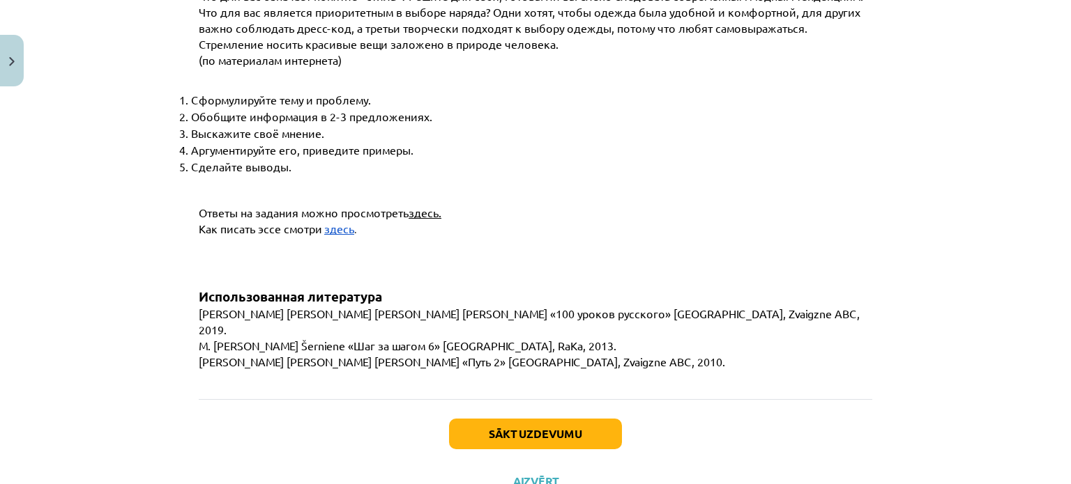
scroll to position [5367, 0]
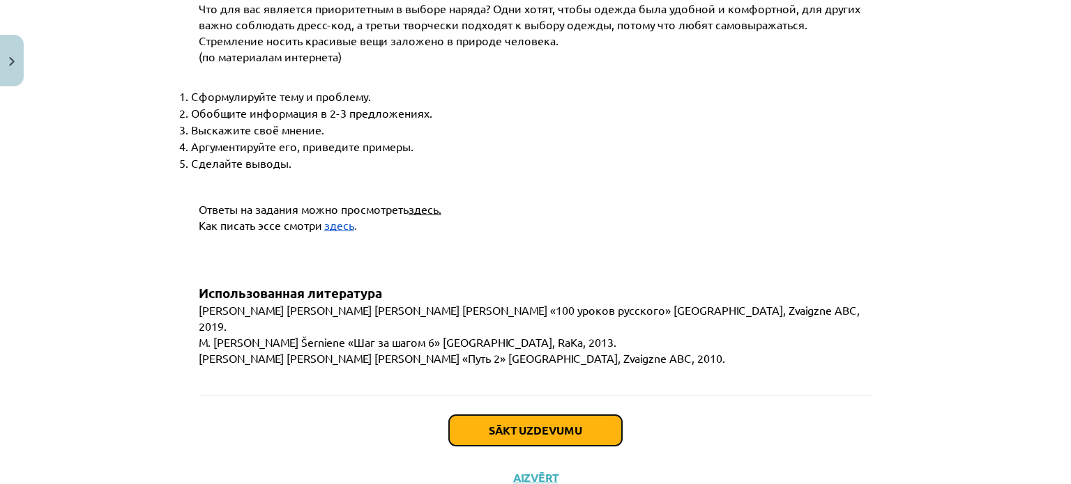
click at [528, 415] on button "Sākt uzdevumu" at bounding box center [535, 430] width 173 height 31
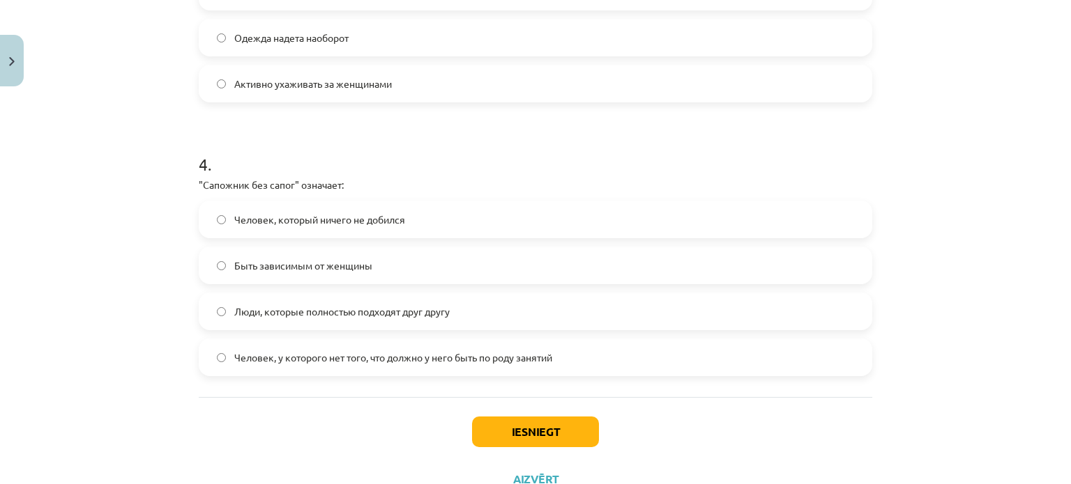
scroll to position [969, 0]
click at [538, 437] on button "Iesniegt" at bounding box center [535, 431] width 127 height 31
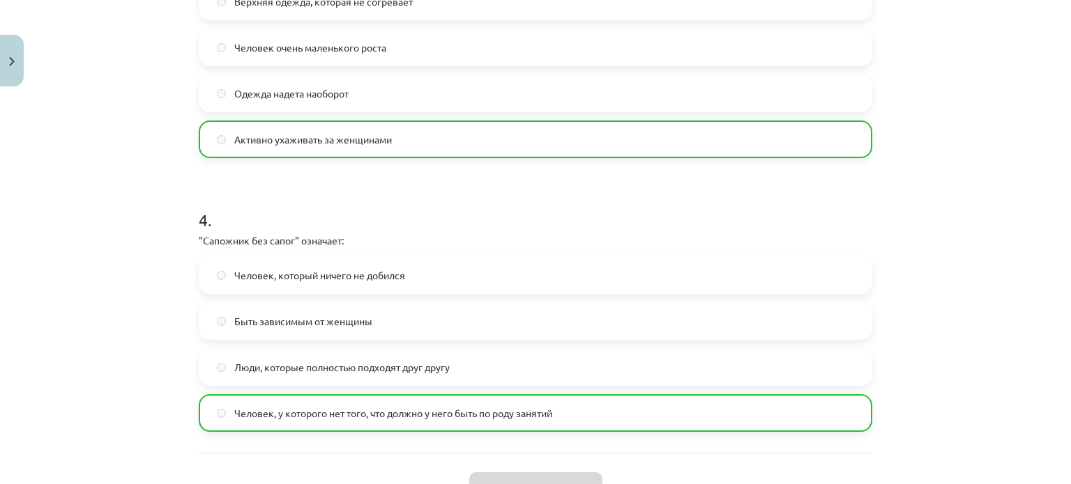
scroll to position [1066, 0]
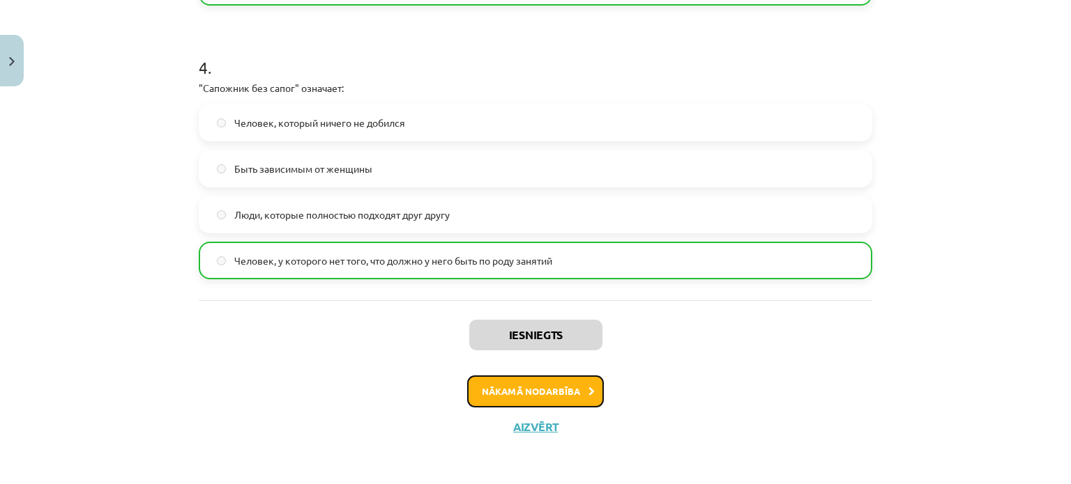
click at [549, 385] on button "Nākamā nodarbība" at bounding box center [535, 392] width 137 height 32
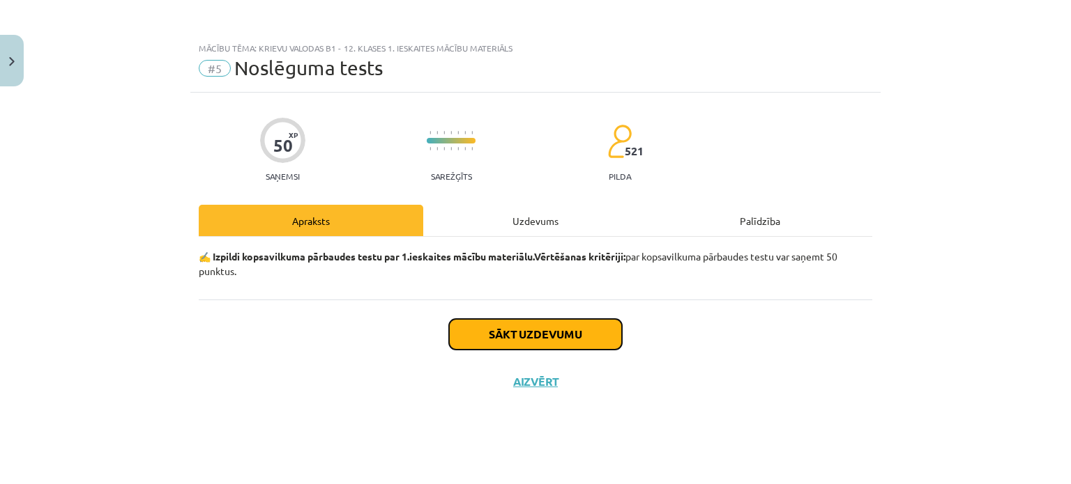
click at [532, 332] on button "Sākt uzdevumu" at bounding box center [535, 334] width 173 height 31
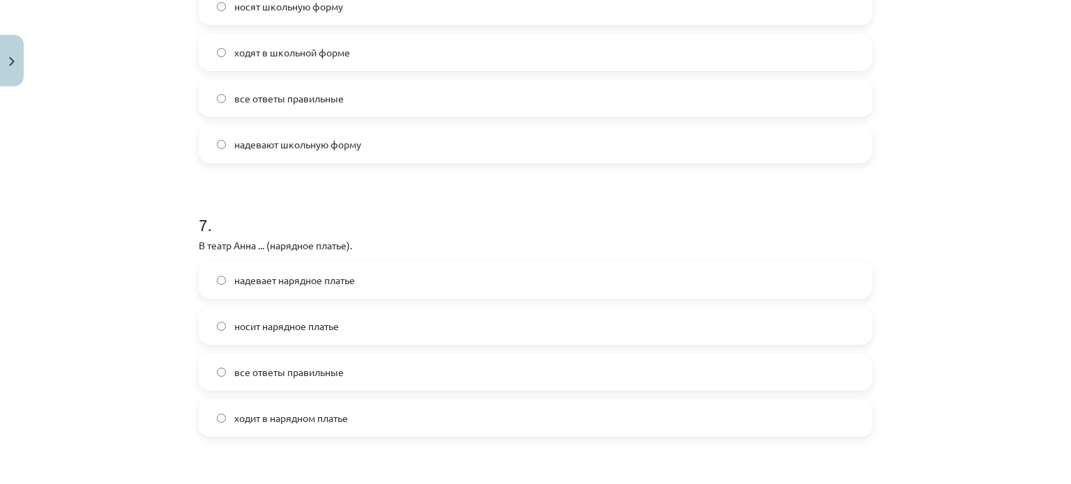
scroll to position [1731, 0]
click at [220, 423] on label "ходит в нарядном платье" at bounding box center [535, 417] width 670 height 35
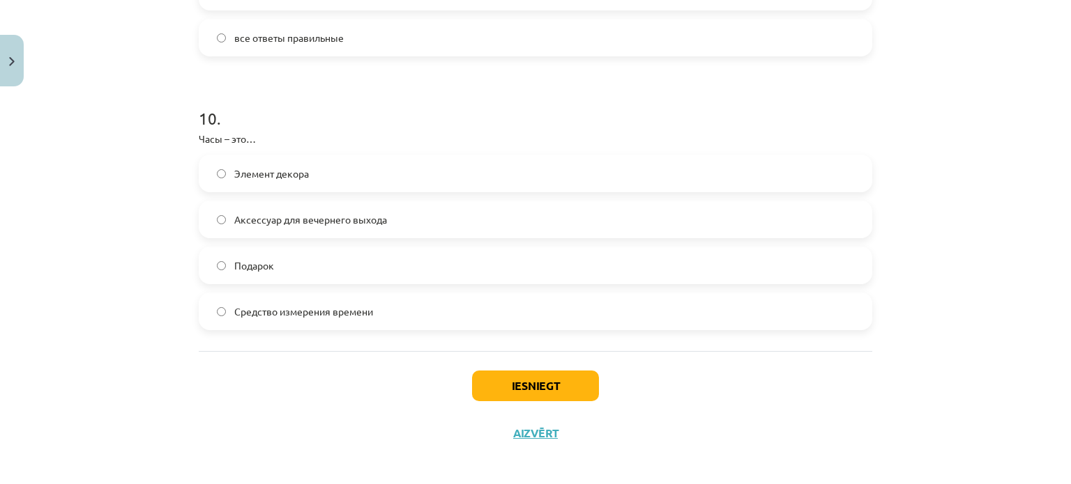
scroll to position [2659, 0]
click at [493, 378] on button "Iesniegt" at bounding box center [535, 385] width 127 height 31
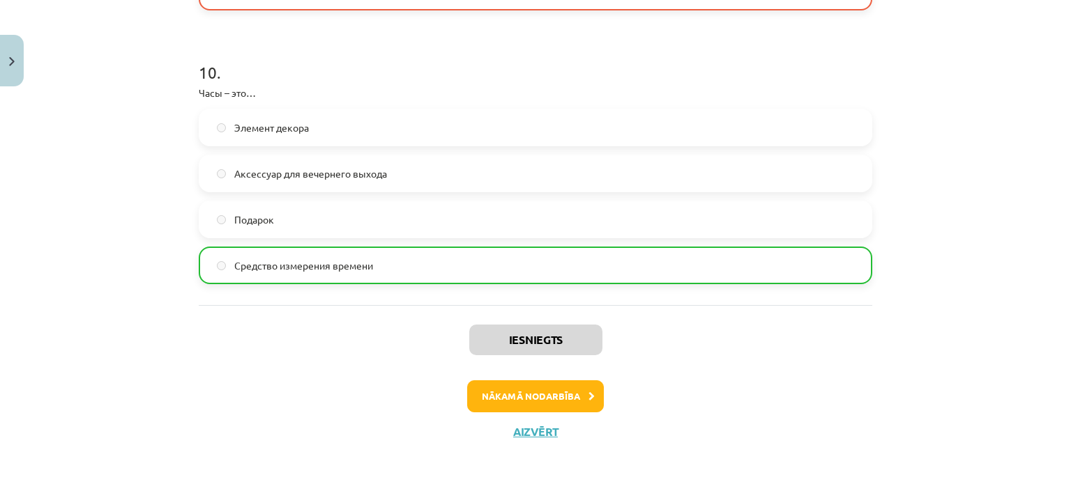
scroll to position [2709, 0]
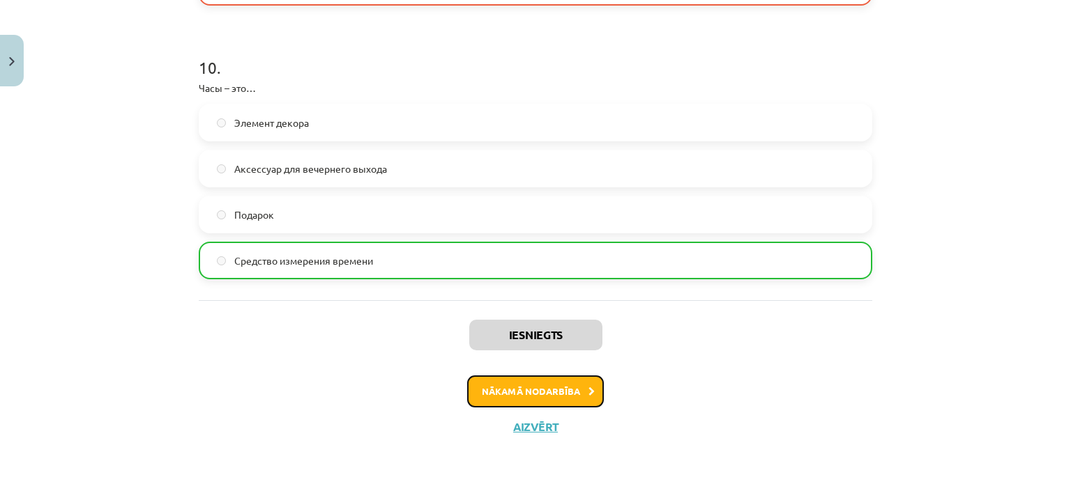
click at [588, 392] on icon at bounding box center [591, 392] width 6 height 9
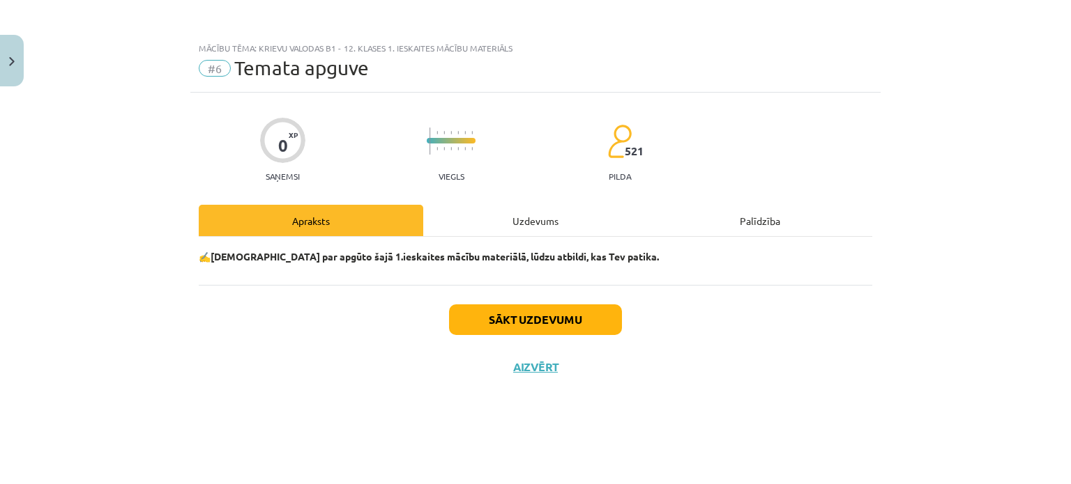
scroll to position [0, 0]
drag, startPoint x: 584, startPoint y: 392, endPoint x: 299, endPoint y: 346, distance: 288.6
click at [299, 346] on div "Sākt uzdevumu Aizvērt" at bounding box center [535, 334] width 673 height 98
click at [670, 417] on div "0 XP Saņemsi Viegls 521 pilda Apraksts Uzdevums Palīdzība ✍️ Padomā par apgūto …" at bounding box center [535, 271] width 690 height 357
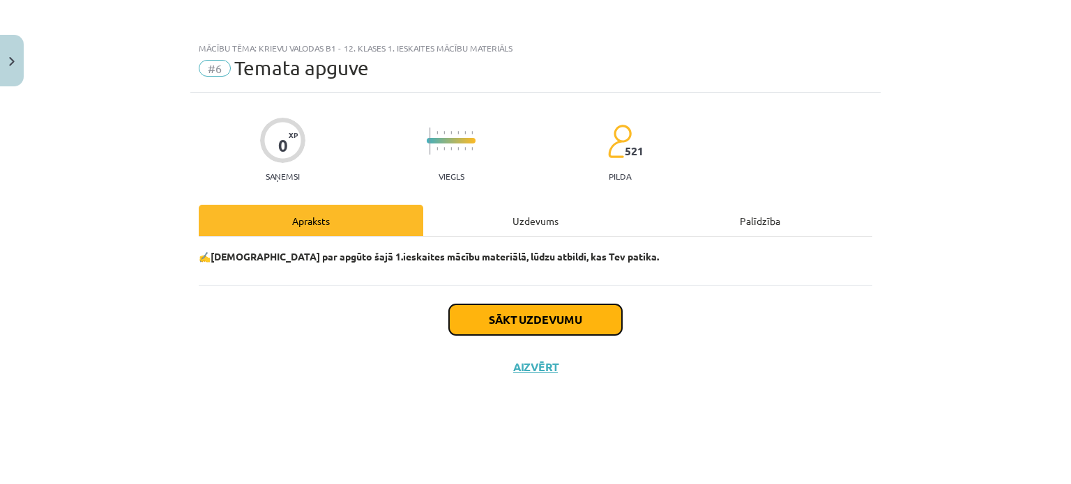
click at [583, 320] on button "Sākt uzdevumu" at bounding box center [535, 320] width 173 height 31
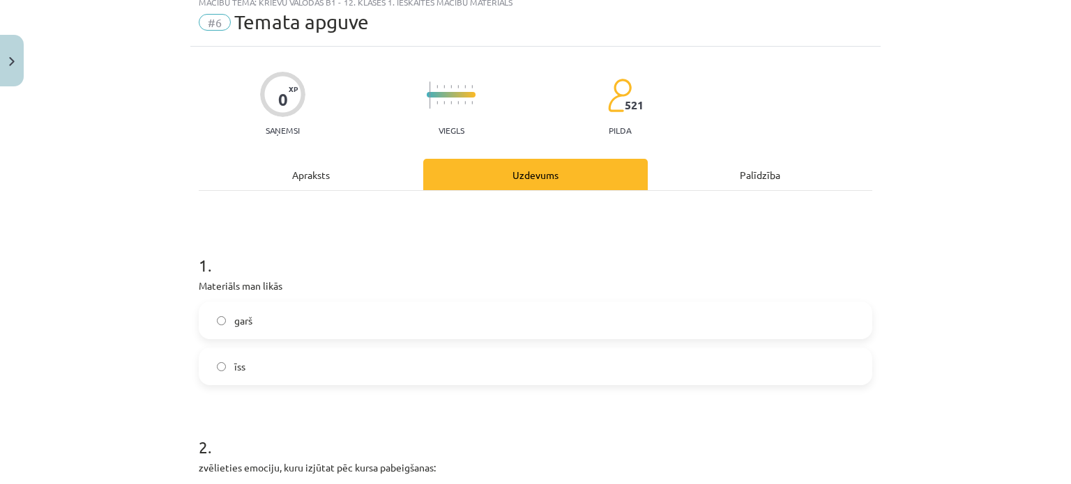
scroll to position [49, 0]
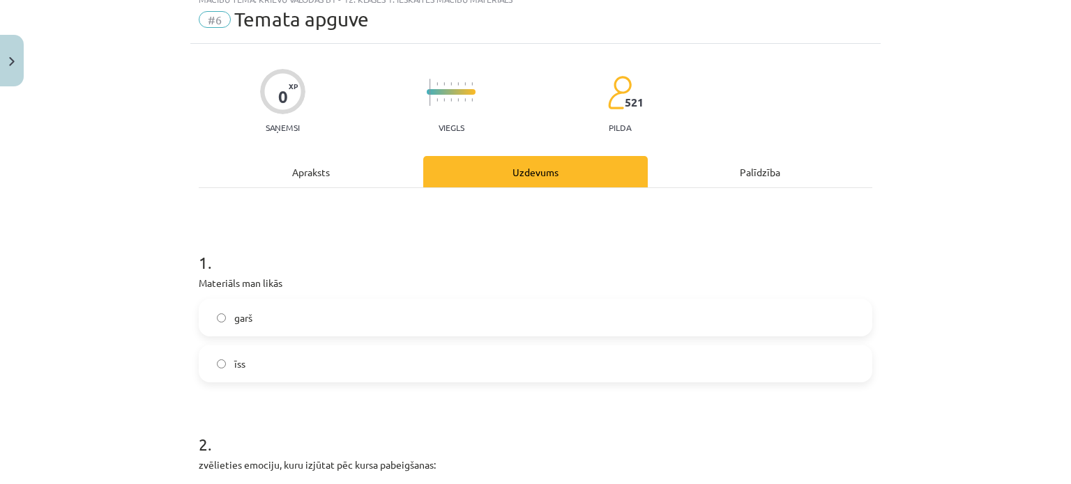
click at [209, 314] on label "garš" at bounding box center [535, 317] width 670 height 35
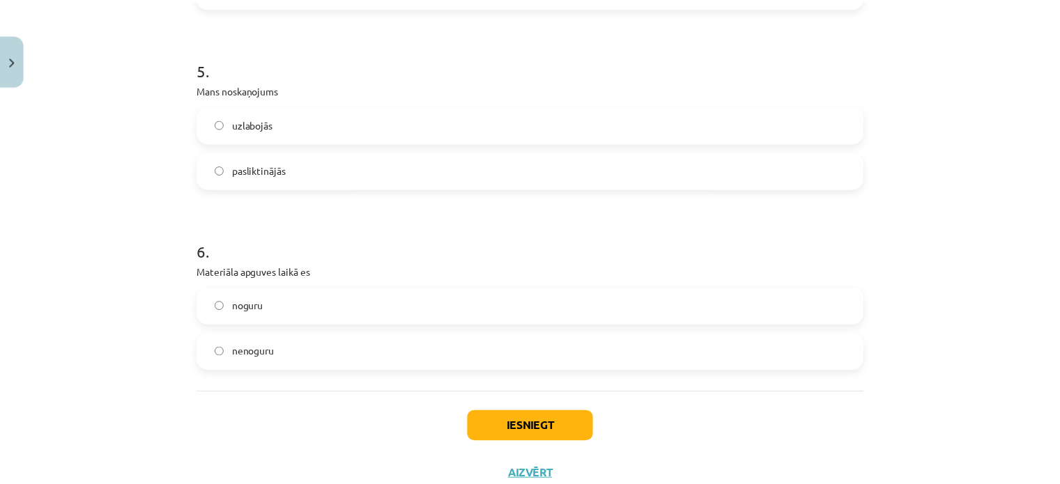
scroll to position [1188, 0]
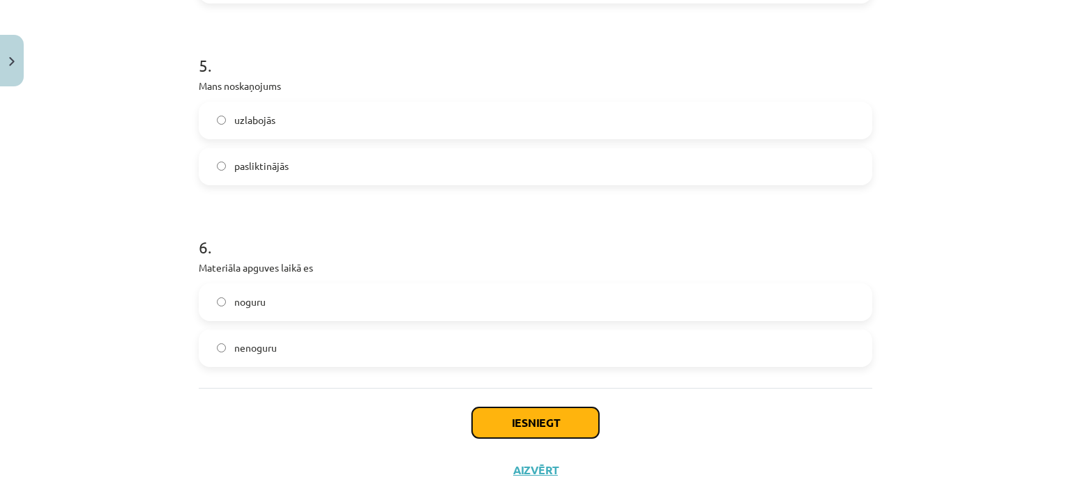
click at [540, 431] on button "Iesniegt" at bounding box center [535, 423] width 127 height 31
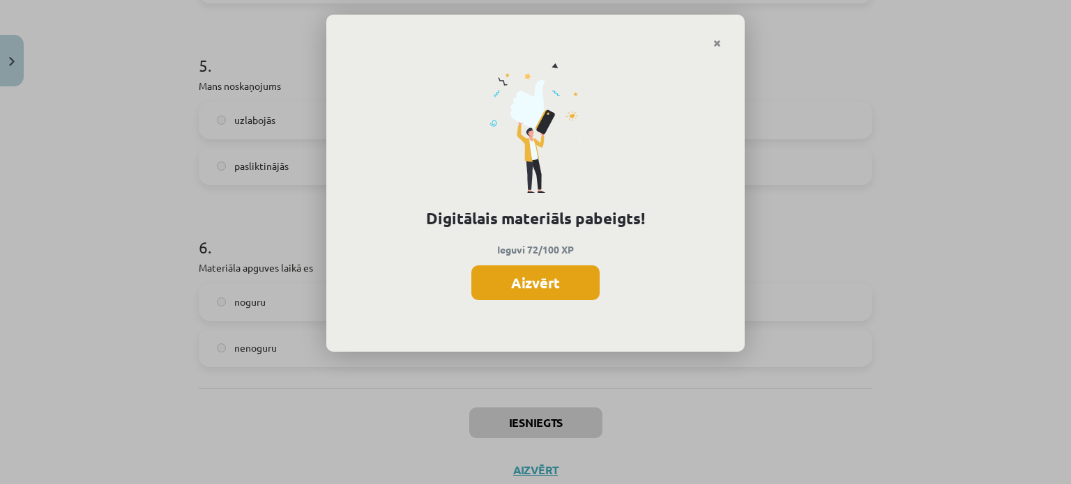
click at [514, 279] on button "Aizvērt" at bounding box center [535, 283] width 128 height 35
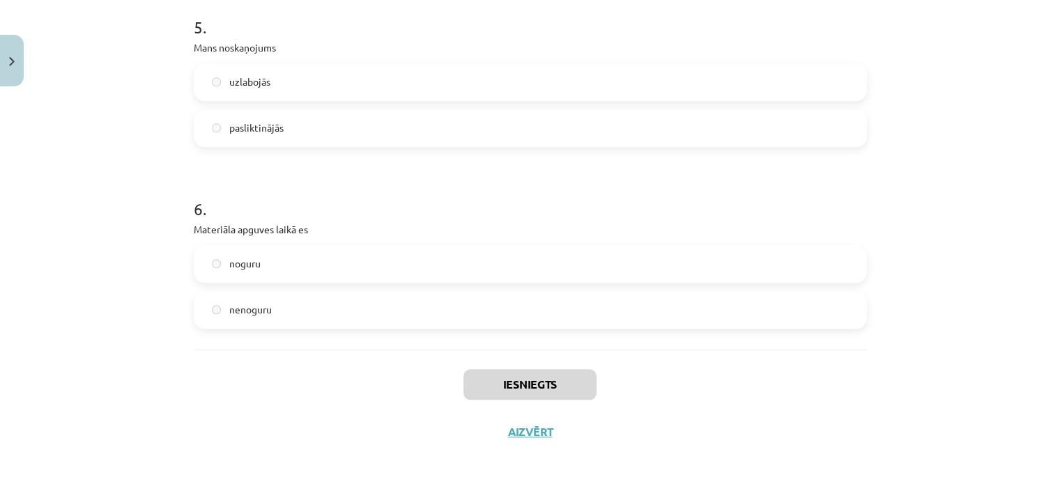
scroll to position [1225, 0]
click at [542, 426] on button "Aizvērt" at bounding box center [530, 433] width 53 height 14
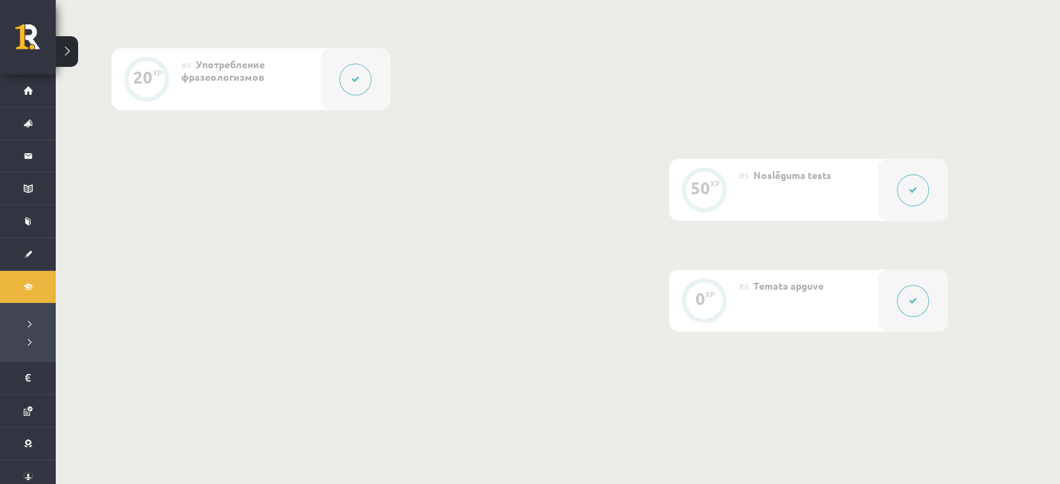
scroll to position [493, 0]
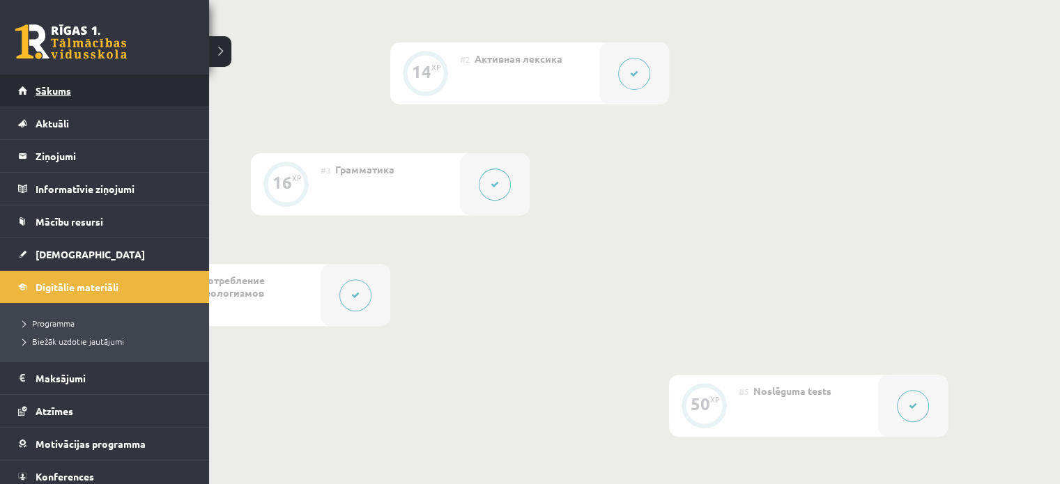
click at [51, 89] on span "Sākums" at bounding box center [54, 90] width 36 height 13
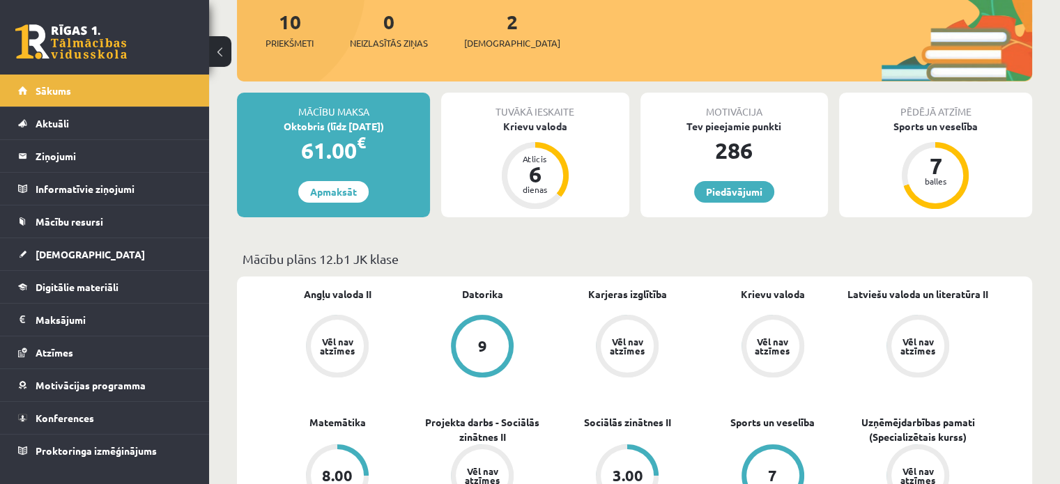
scroll to position [173, 0]
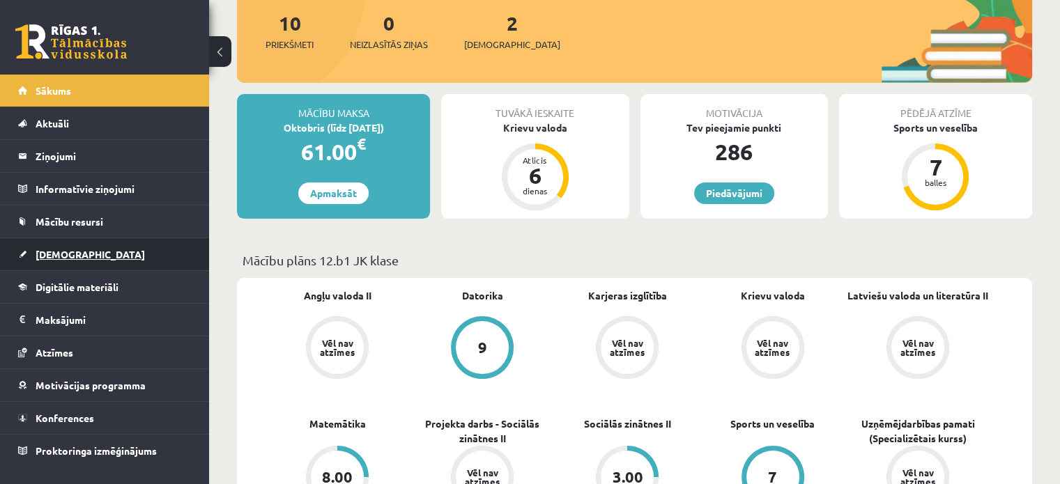
click at [68, 254] on span "[DEMOGRAPHIC_DATA]" at bounding box center [90, 254] width 109 height 13
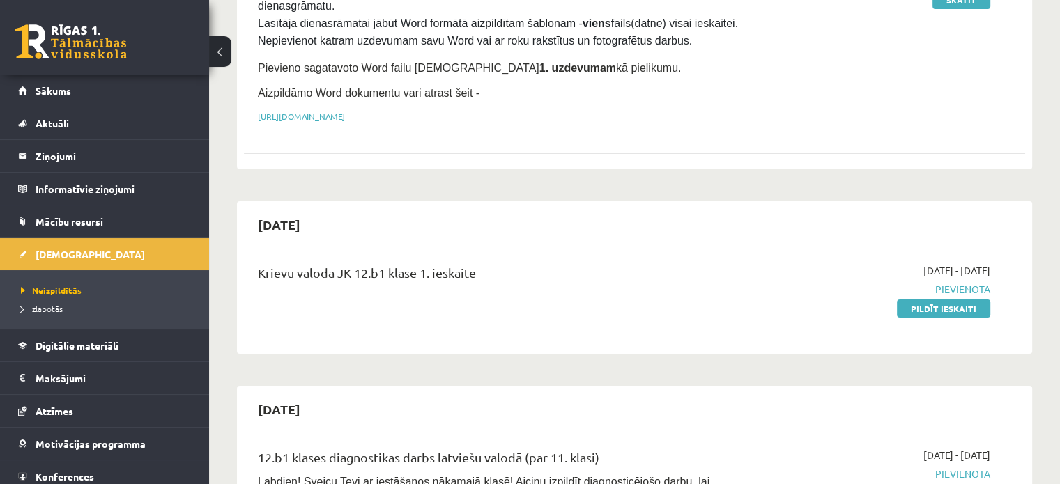
scroll to position [244, 0]
click at [962, 300] on link "Pildīt ieskaiti" at bounding box center [943, 309] width 93 height 18
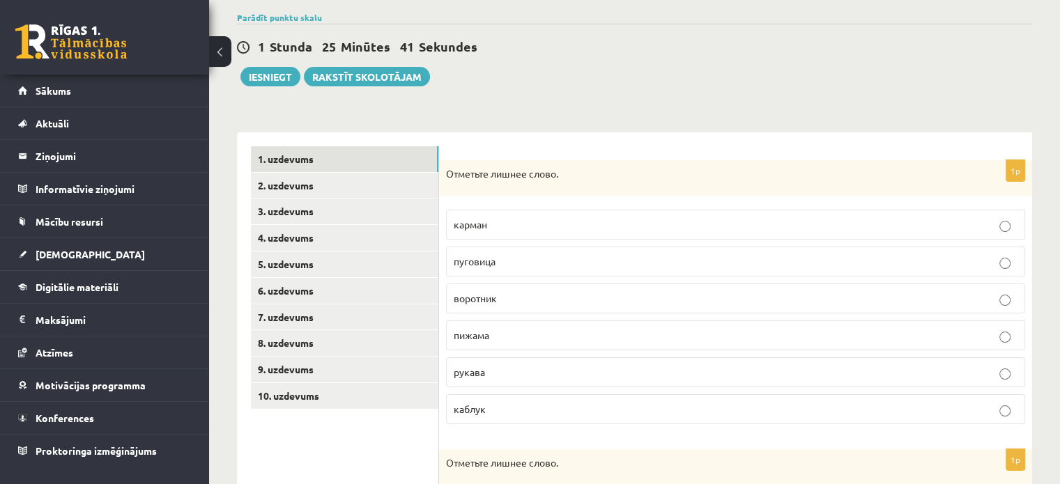
scroll to position [83, 0]
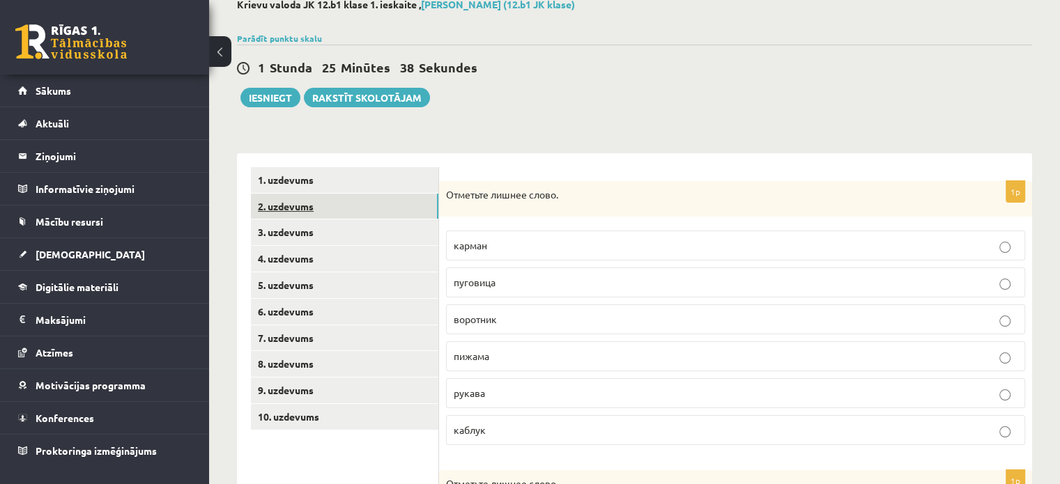
click at [307, 209] on link "2. uzdevums" at bounding box center [344, 207] width 187 height 26
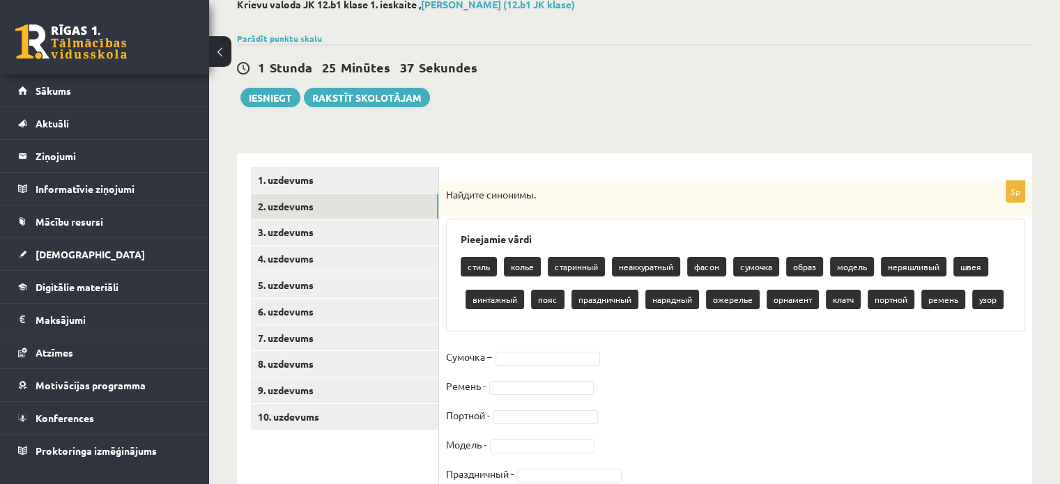
scroll to position [139, 0]
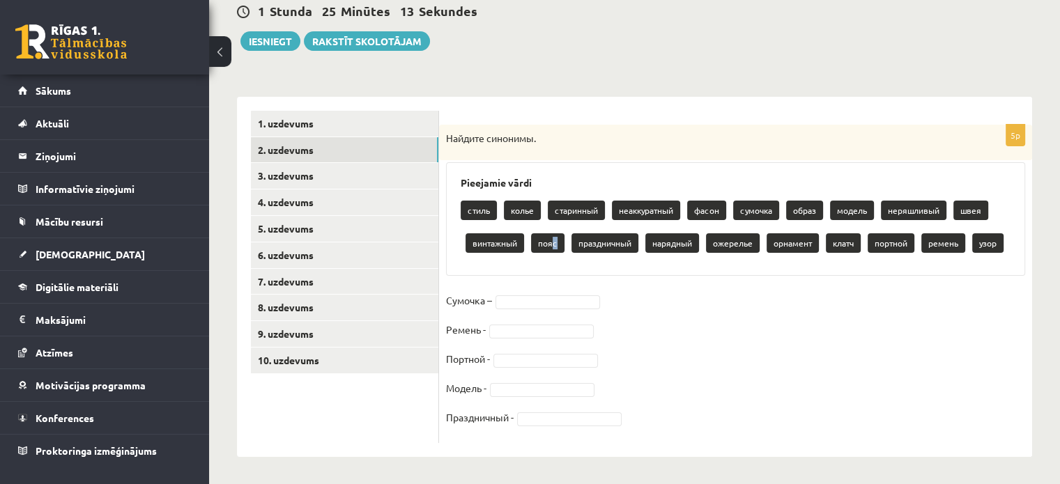
drag, startPoint x: 551, startPoint y: 239, endPoint x: 554, endPoint y: 273, distance: 33.6
click at [554, 273] on div "Pieejamie vārdi стиль колье старинный неаккуратный фасон сумочка образ модель н…" at bounding box center [735, 219] width 579 height 114
click at [546, 245] on p "пояс" at bounding box center [547, 243] width 33 height 20
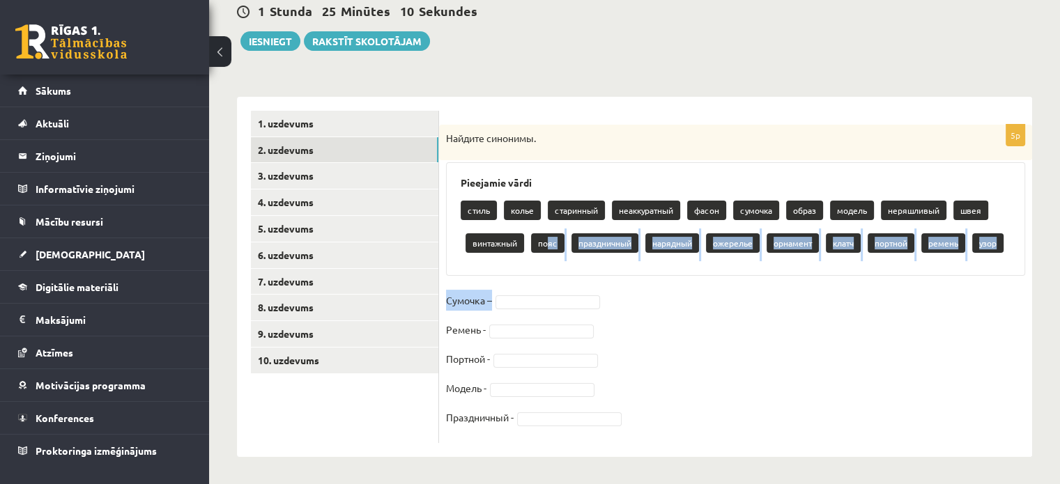
drag, startPoint x: 546, startPoint y: 245, endPoint x: 535, endPoint y: 314, distance: 70.5
click at [535, 314] on div "5p Найдите синонимы. Pieejamie vārdi стиль колье старинный неаккуратный фасон с…" at bounding box center [735, 284] width 593 height 319
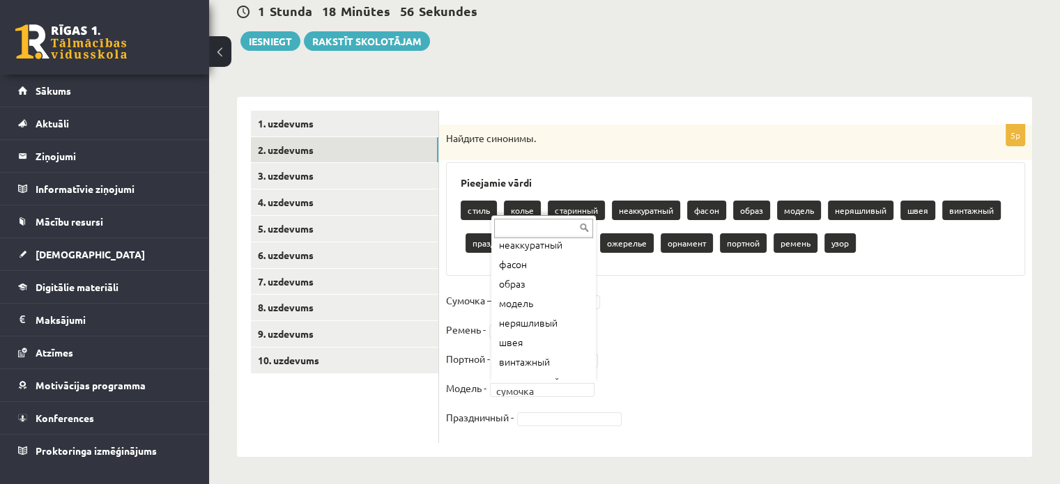
scroll to position [82, 0]
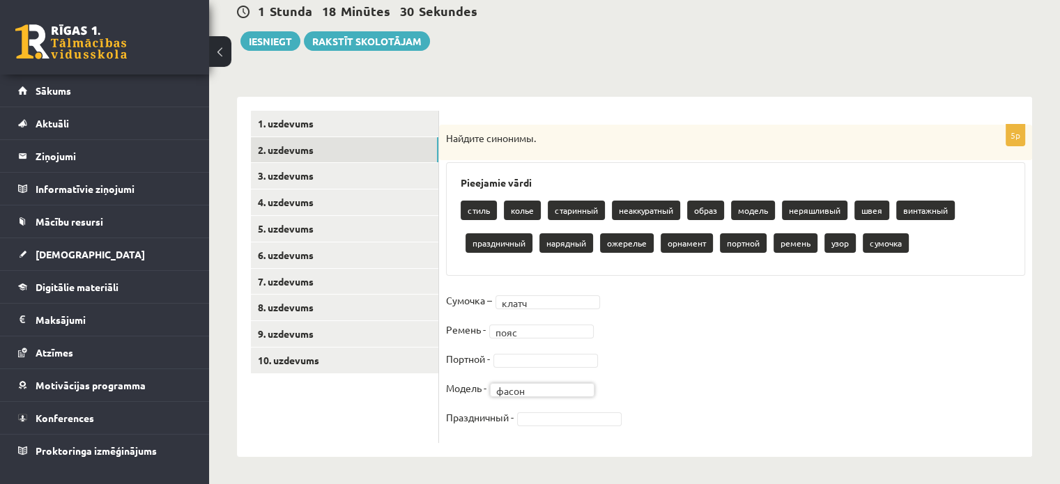
click at [772, 360] on fieldset "Сумочка – клатч ***** Ремень - пояс **** Портной - Модель - фасон ***** Праздни…" at bounding box center [735, 363] width 579 height 146
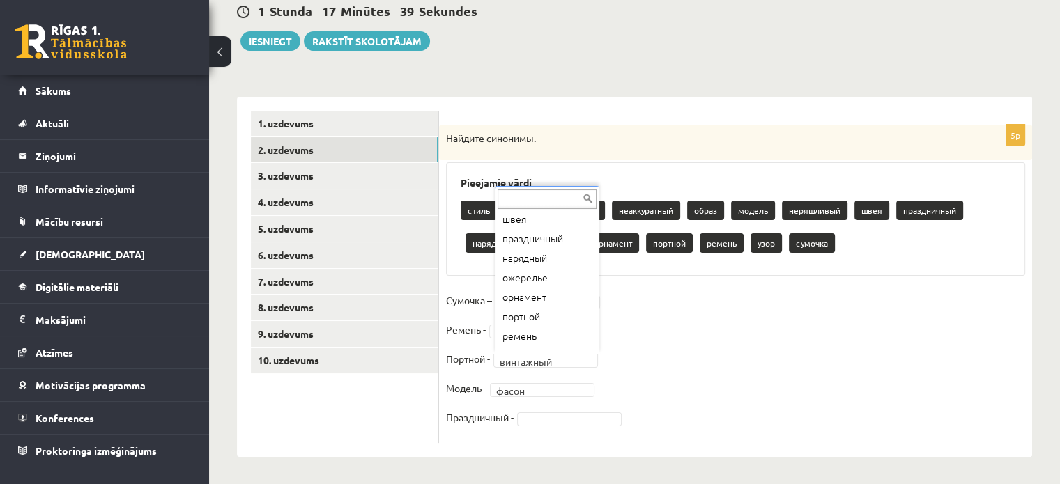
scroll to position [17, 0]
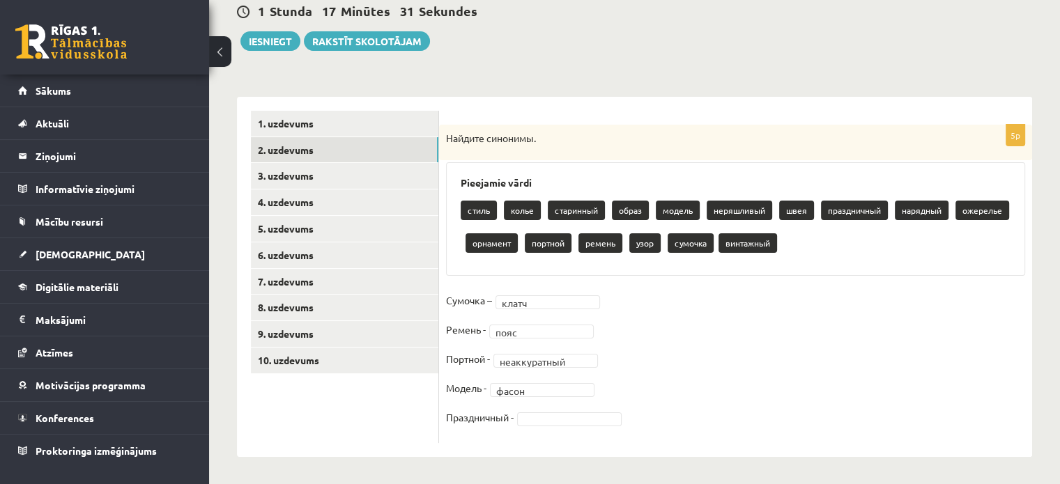
drag, startPoint x: 799, startPoint y: 395, endPoint x: 739, endPoint y: 385, distance: 61.5
click at [739, 385] on fieldset "**********" at bounding box center [735, 363] width 579 height 146
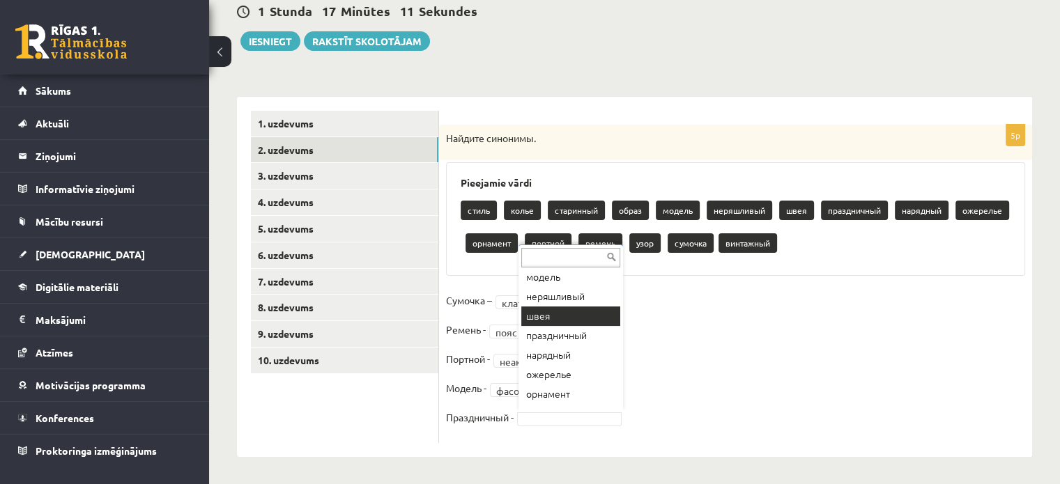
scroll to position [100, 0]
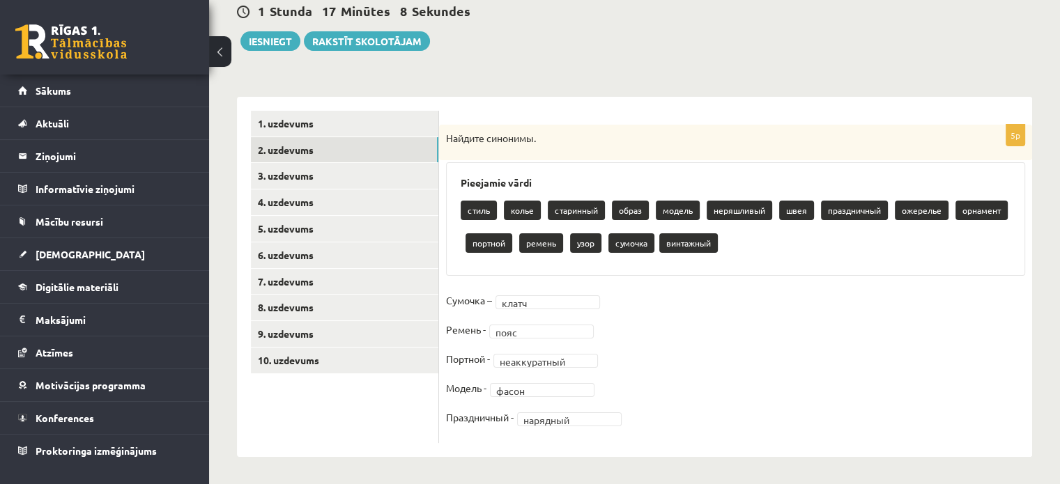
click at [698, 414] on fieldset "**********" at bounding box center [735, 363] width 579 height 146
click at [320, 171] on link "3. uzdevums" at bounding box center [344, 176] width 187 height 26
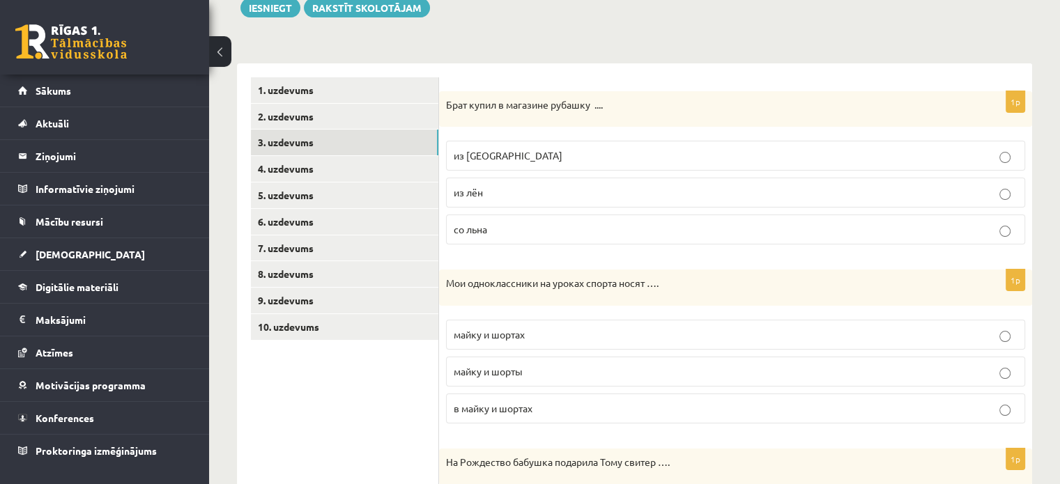
scroll to position [171, 0]
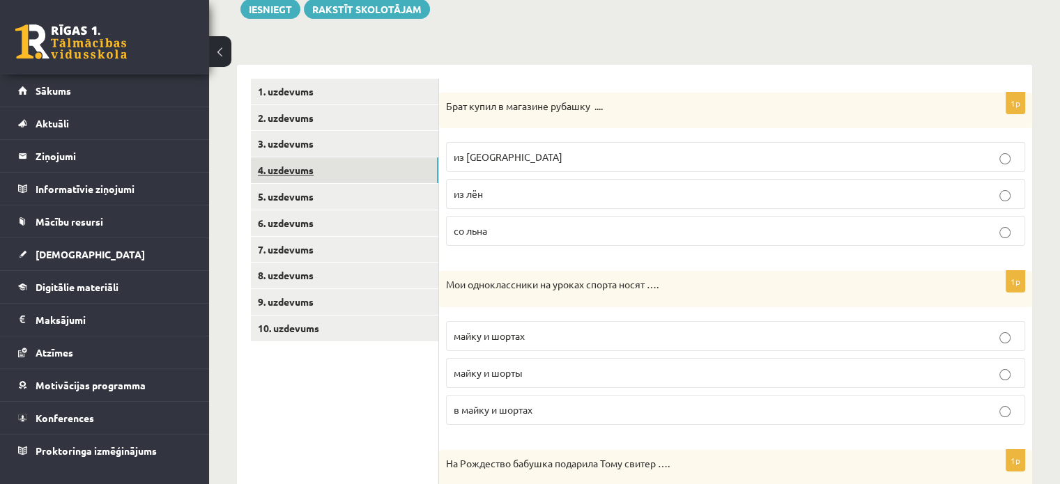
click at [322, 167] on link "4. uzdevums" at bounding box center [344, 171] width 187 height 26
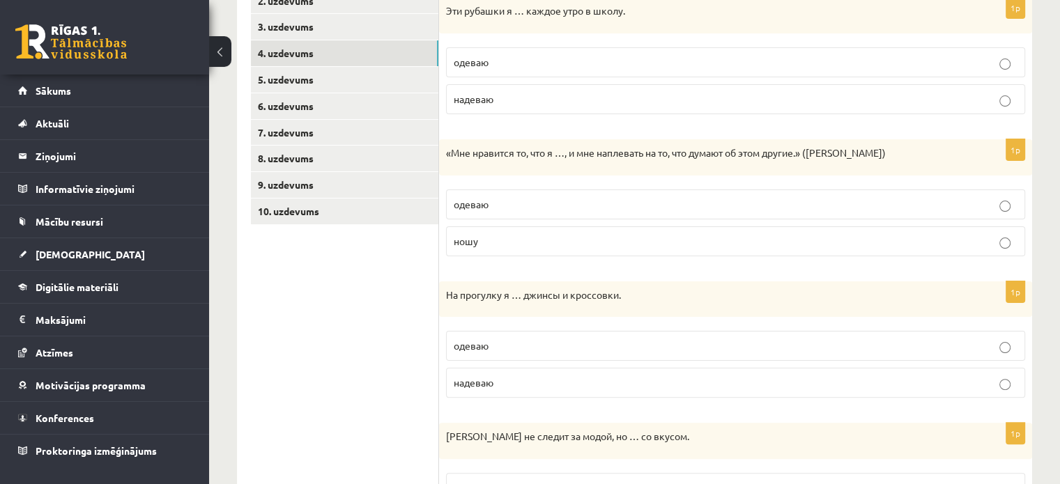
scroll to position [280, 0]
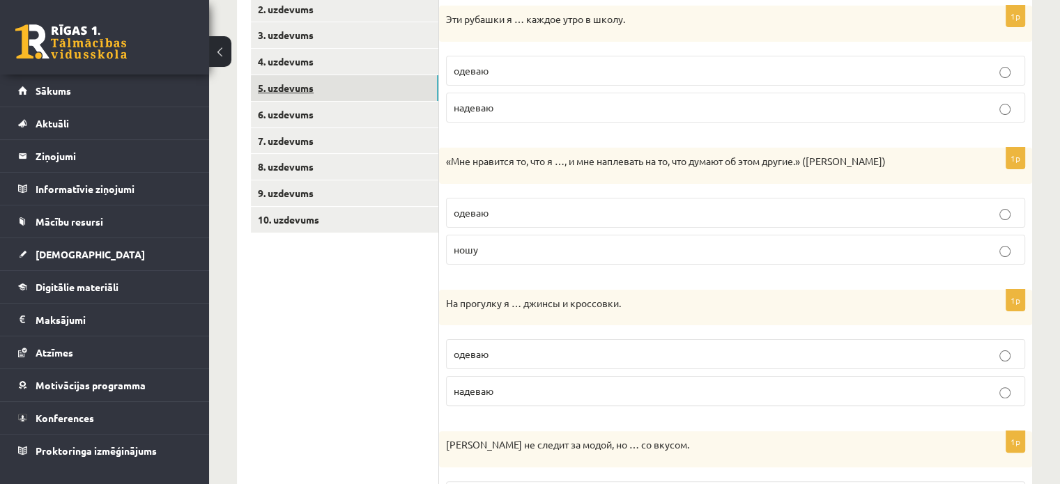
click at [298, 91] on link "5. uzdevums" at bounding box center [344, 88] width 187 height 26
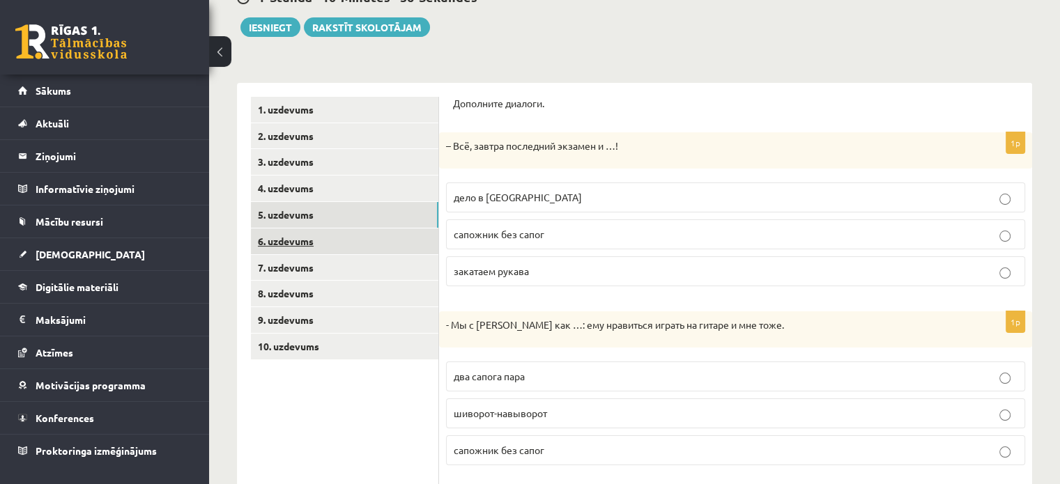
scroll to position [167, 0]
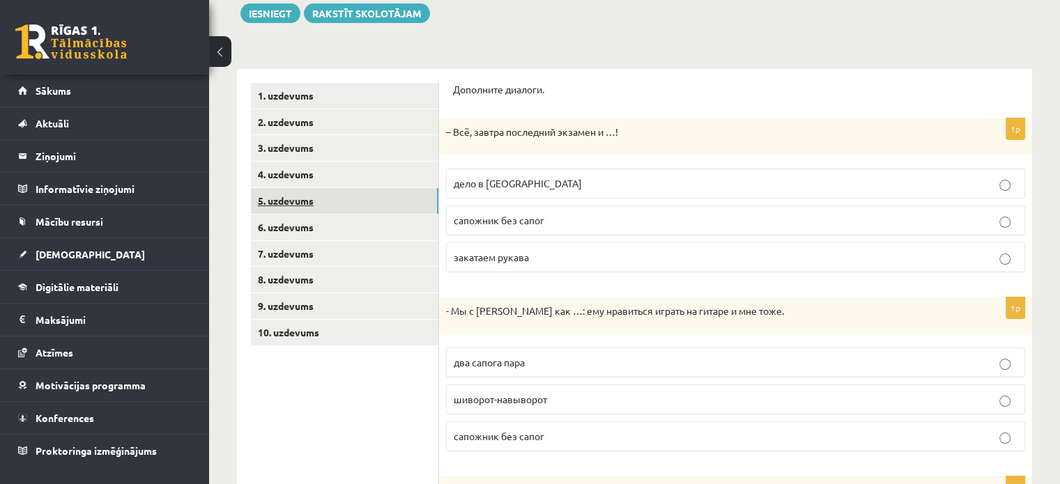
click at [290, 194] on link "5. uzdevums" at bounding box center [344, 201] width 187 height 26
click at [293, 225] on link "6. uzdevums" at bounding box center [344, 228] width 187 height 26
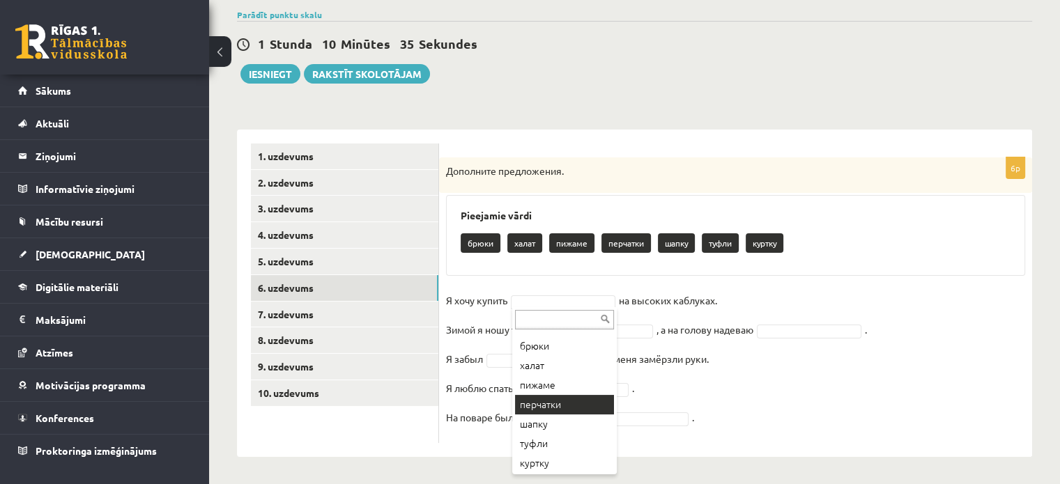
scroll to position [17, 0]
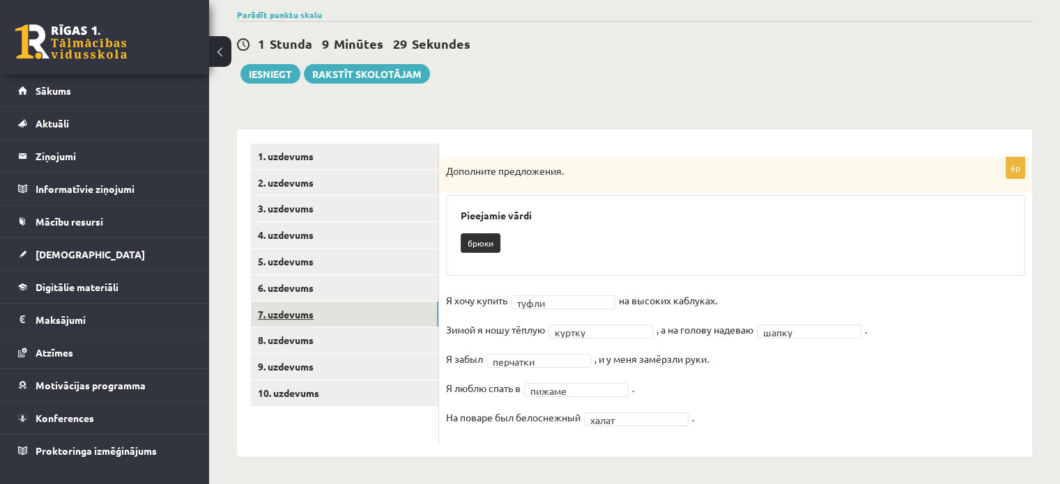
click at [284, 319] on link "7. uzdevums" at bounding box center [344, 315] width 187 height 26
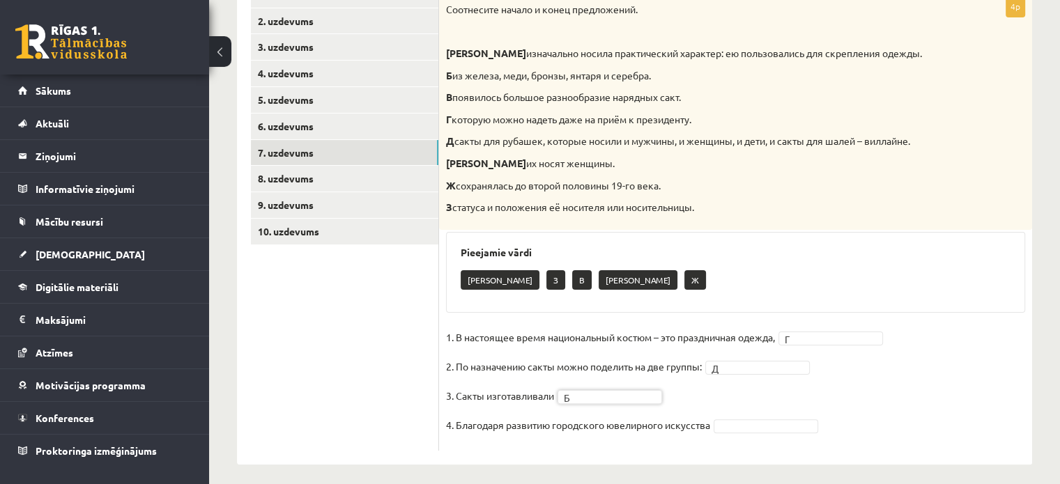
scroll to position [276, 0]
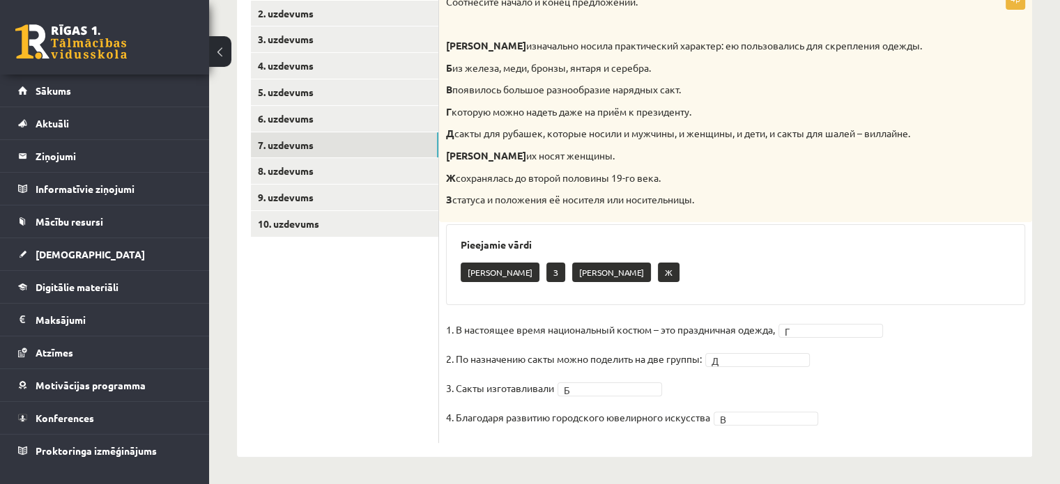
click at [921, 446] on div "4p Соотнесите начало и конец предложений. А изначально носила практический хара…" at bounding box center [735, 208] width 593 height 497
click at [317, 163] on link "8. uzdevums" at bounding box center [344, 171] width 187 height 26
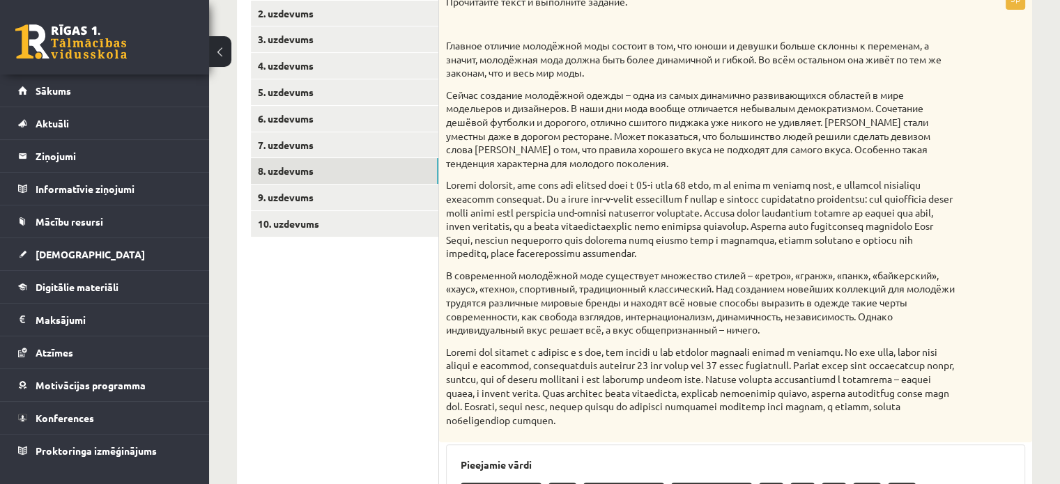
click at [381, 300] on ul "1. uzdevums 2. uzdevums 3. uzdevums 4. uzdevums 5. uzdevums 6. uzdevums 7. uzde…" at bounding box center [345, 333] width 188 height 719
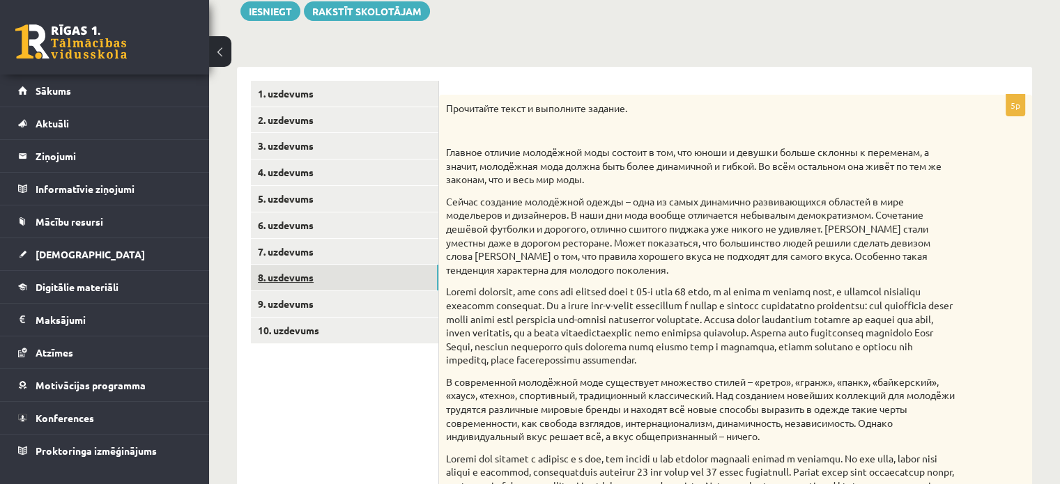
scroll to position [169, 0]
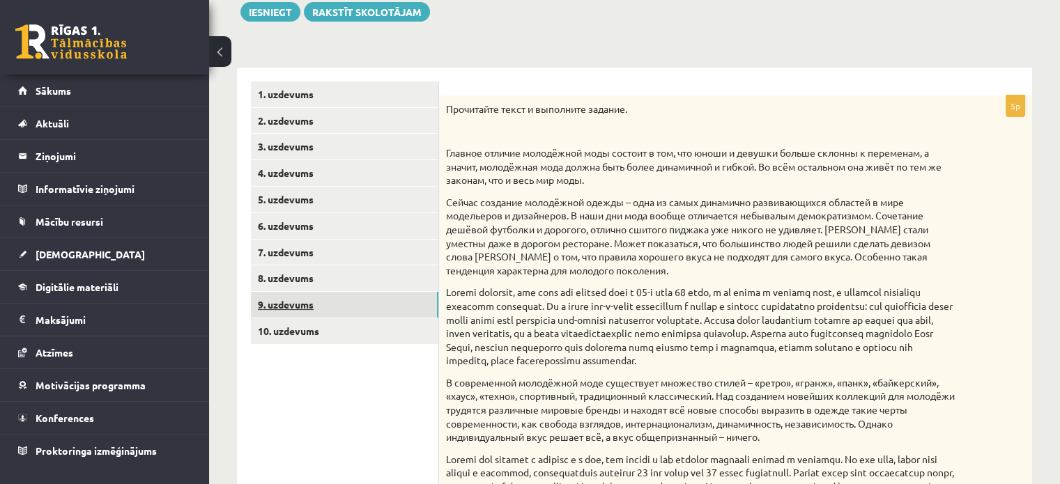
click at [292, 309] on link "9. uzdevums" at bounding box center [344, 305] width 187 height 26
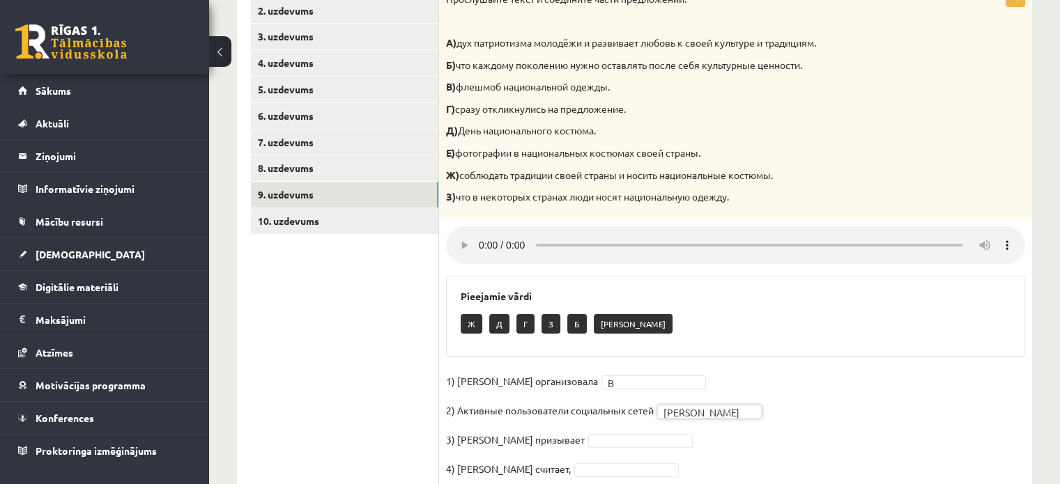
scroll to position [278, 0]
click at [611, 434] on fieldset "1) Мухаббат Саби организовала В * 2) Активные пользователи социальных сетей Е *…" at bounding box center [735, 429] width 579 height 117
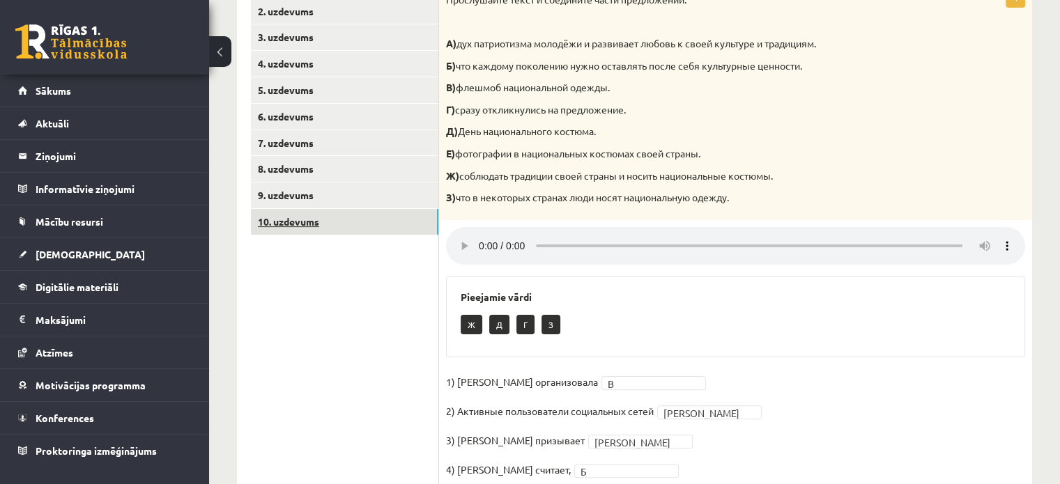
click at [334, 220] on link "10. uzdevums" at bounding box center [344, 222] width 187 height 26
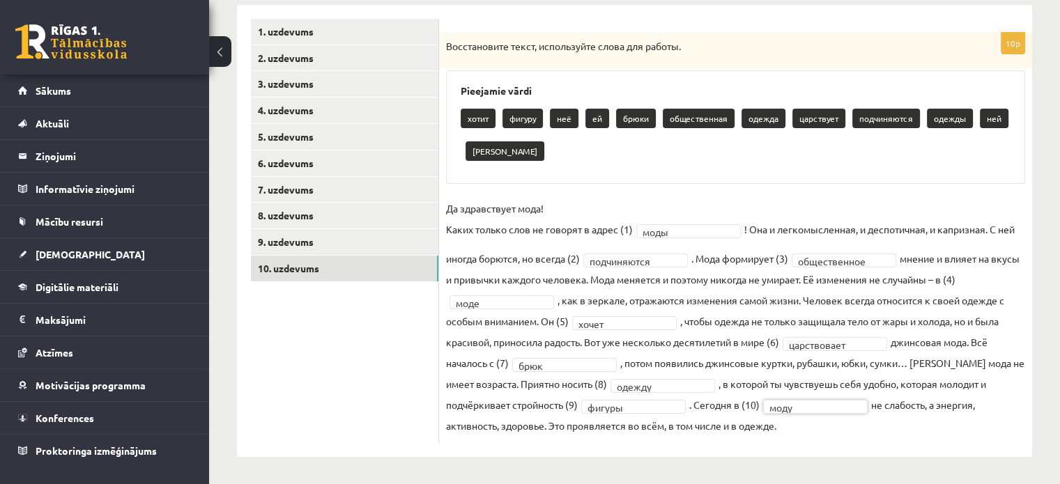
scroll to position [0, 0]
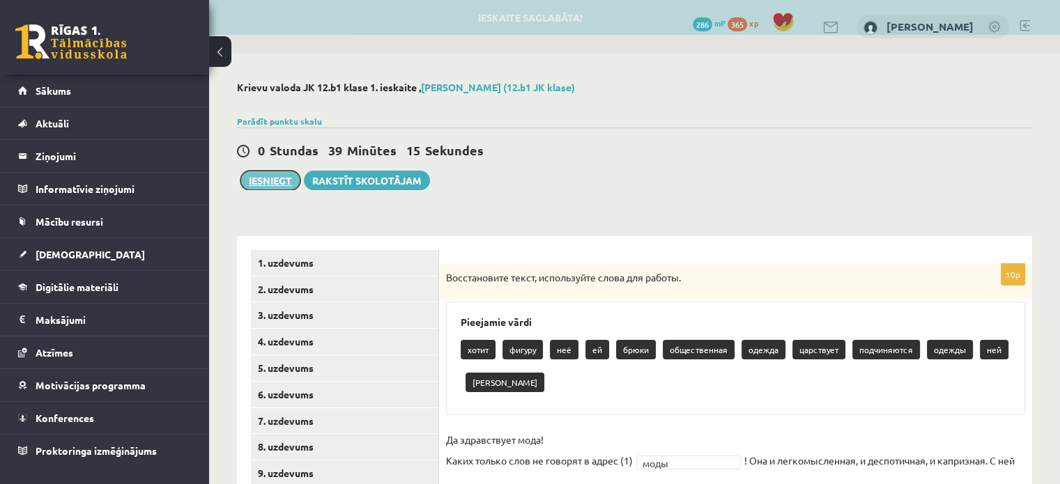
click at [279, 175] on button "Iesniegt" at bounding box center [270, 181] width 60 height 20
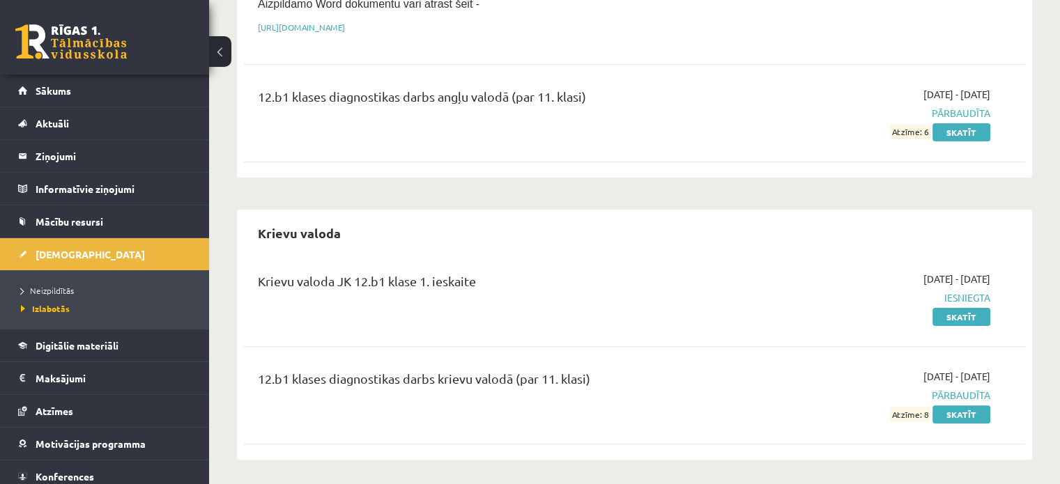
scroll to position [335, 0]
click at [120, 89] on link "Sākums" at bounding box center [105, 91] width 174 height 32
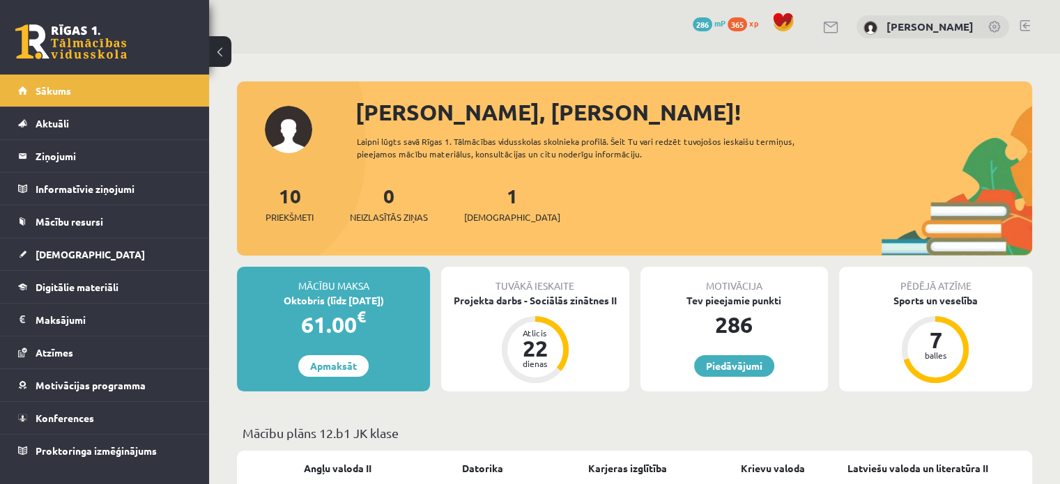
scroll to position [20, 0]
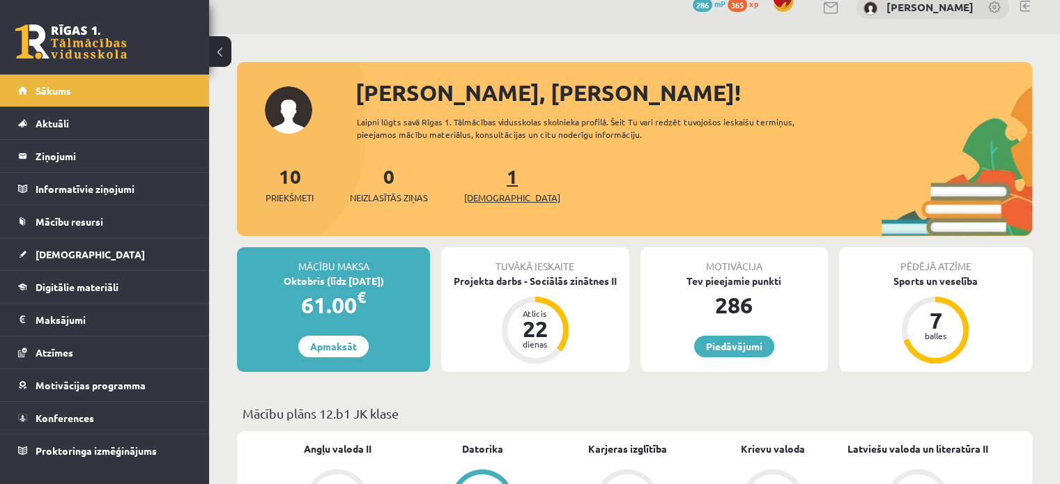
click at [489, 197] on span "[DEMOGRAPHIC_DATA]" at bounding box center [512, 198] width 96 height 14
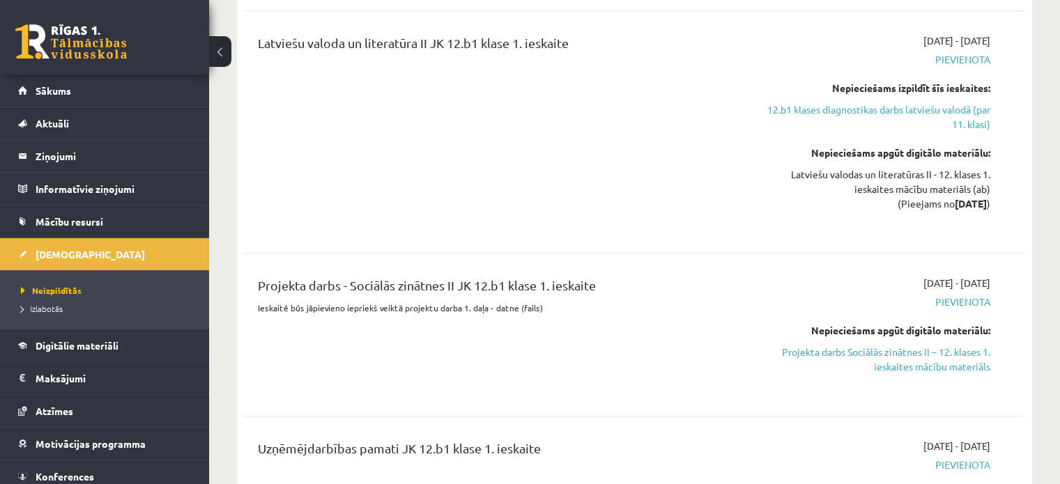
scroll to position [783, 0]
click at [889, 345] on link "Projekta darbs Sociālās zinātnes II – 12. klases 1. ieskaites mācību materiāls" at bounding box center [875, 359] width 230 height 29
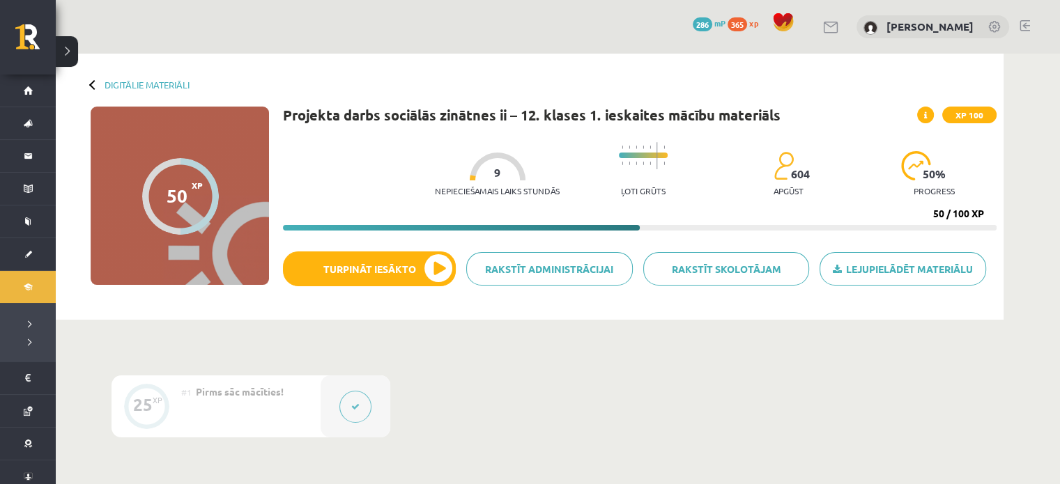
click at [351, 410] on icon at bounding box center [355, 407] width 8 height 8
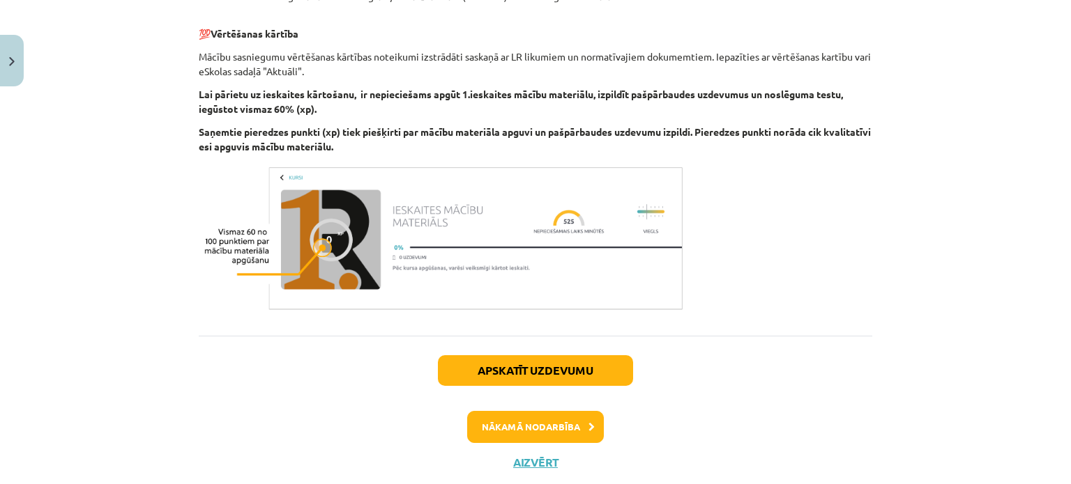
scroll to position [496, 0]
